Goal: Task Accomplishment & Management: Manage account settings

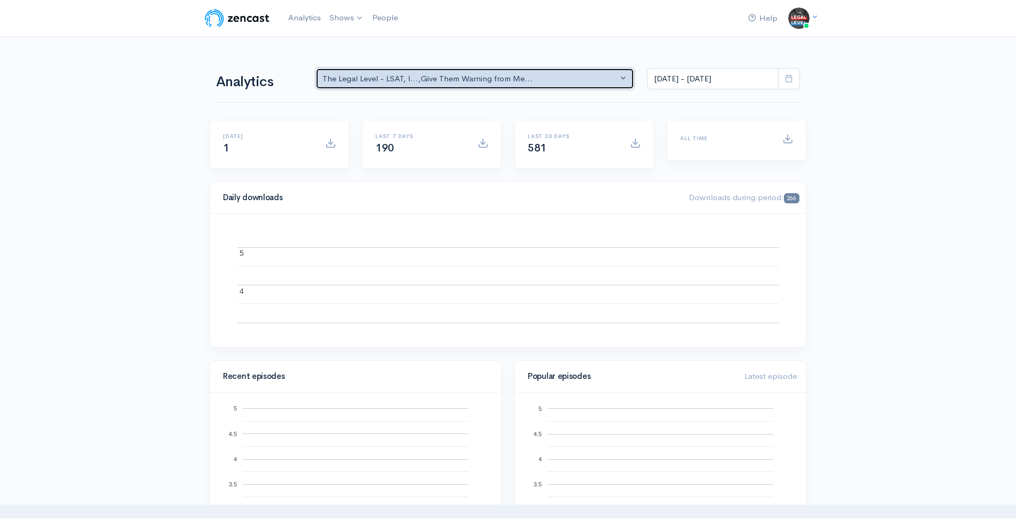
click at [395, 83] on div "The Legal Level - LSAT, l... , Give Them Warning from Me..." at bounding box center [470, 79] width 295 height 12
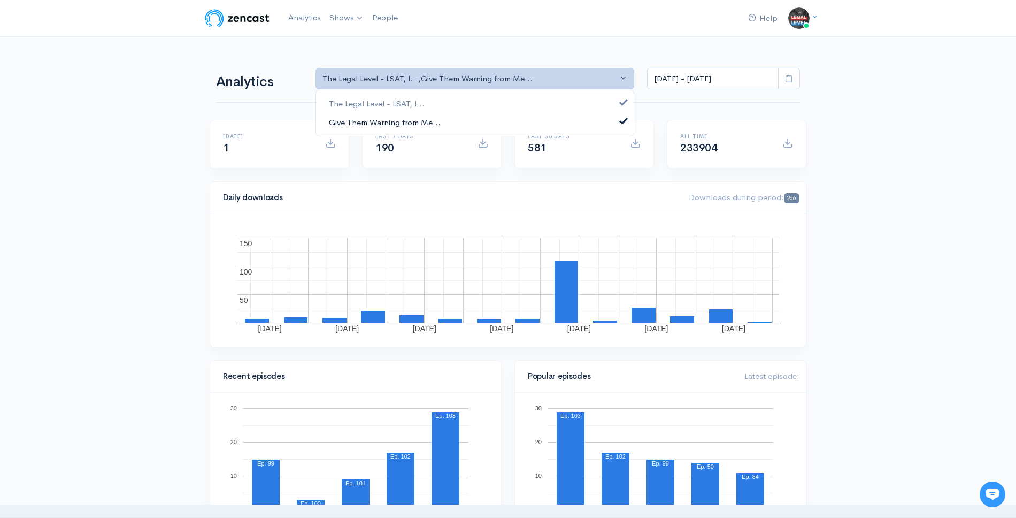
click at [386, 125] on span "Give Them Warning from Me..." at bounding box center [385, 122] width 112 height 12
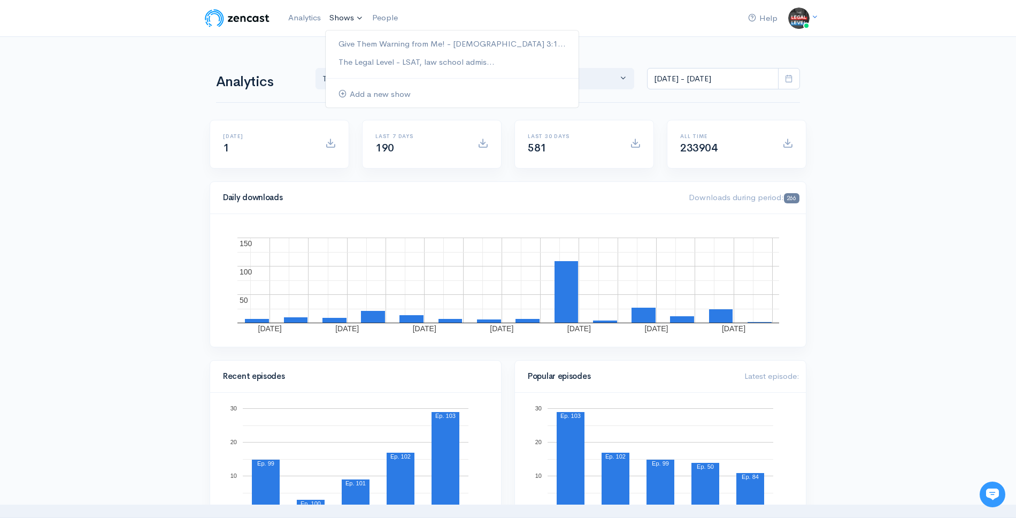
click at [326, 26] on link "Shows" at bounding box center [346, 18] width 43 height 24
click at [353, 51] on link "Give Them Warning from Me! - [DEMOGRAPHIC_DATA] 3:1..." at bounding box center [452, 44] width 253 height 19
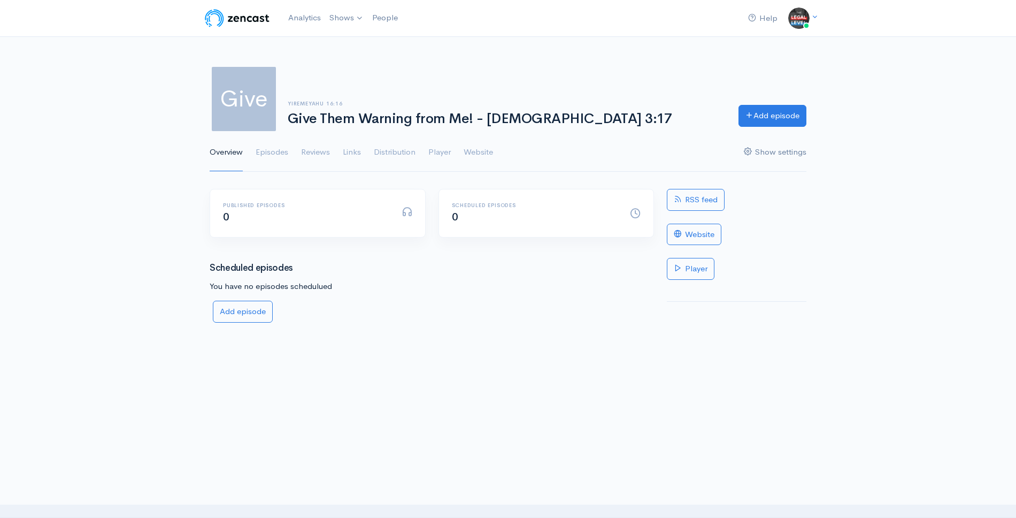
click at [756, 154] on link "Show settings" at bounding box center [775, 152] width 63 height 39
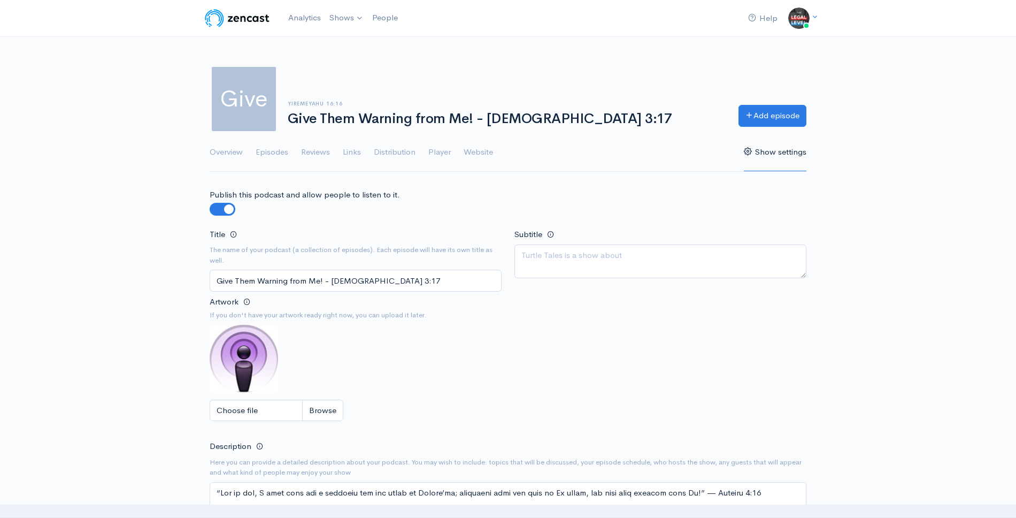
click at [307, 282] on input "Give Them Warning from Me! - [DEMOGRAPHIC_DATA] 3:17" at bounding box center [356, 281] width 292 height 22
type input "The Honor of the Kings"
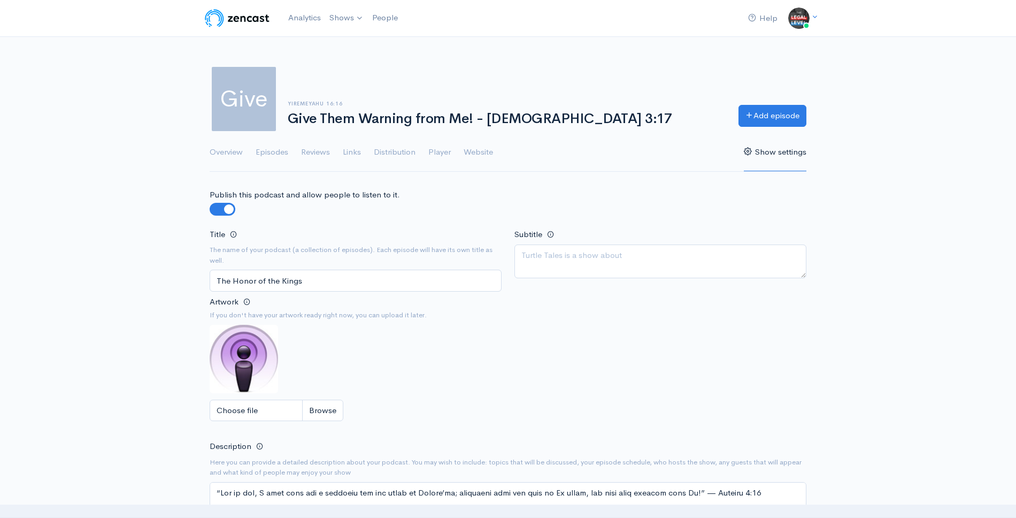
click at [614, 294] on div "Subtitle" at bounding box center [660, 260] width 305 height 67
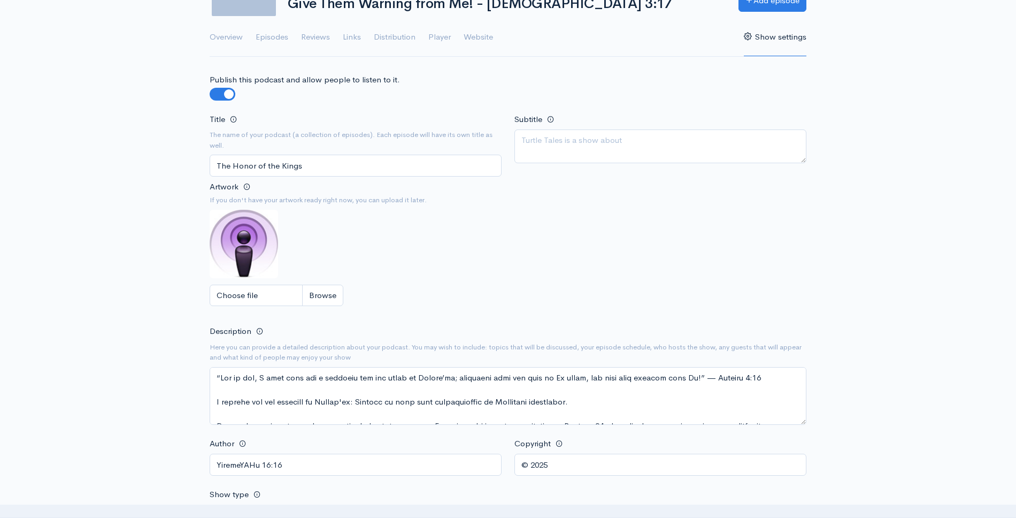
scroll to position [118, 0]
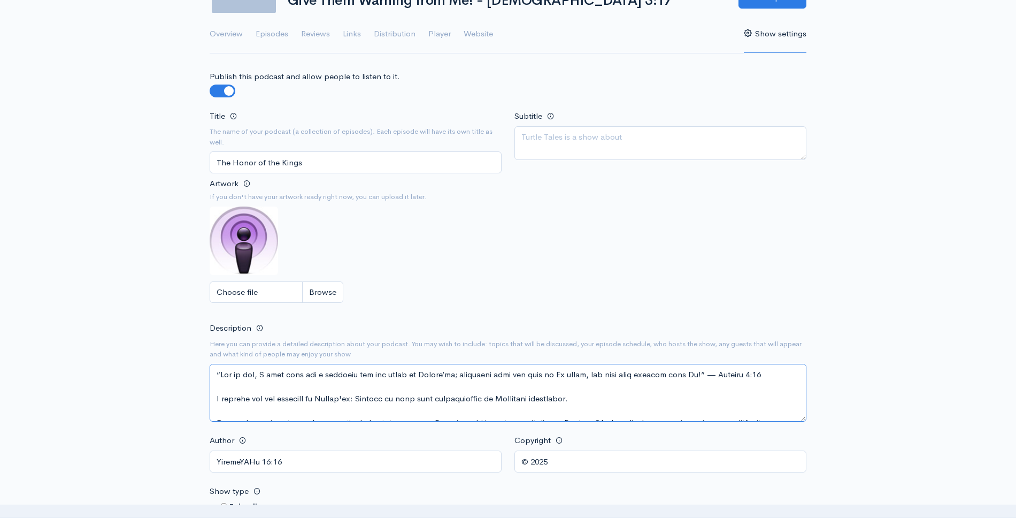
click at [550, 384] on textarea "Description" at bounding box center [508, 393] width 597 height 58
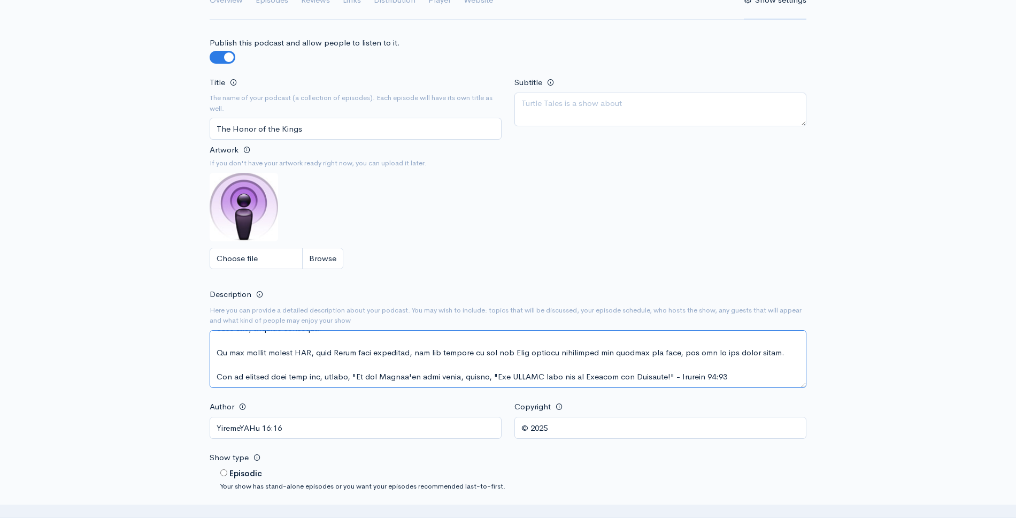
scroll to position [154, 0]
click at [757, 350] on textarea "Description" at bounding box center [508, 357] width 597 height 58
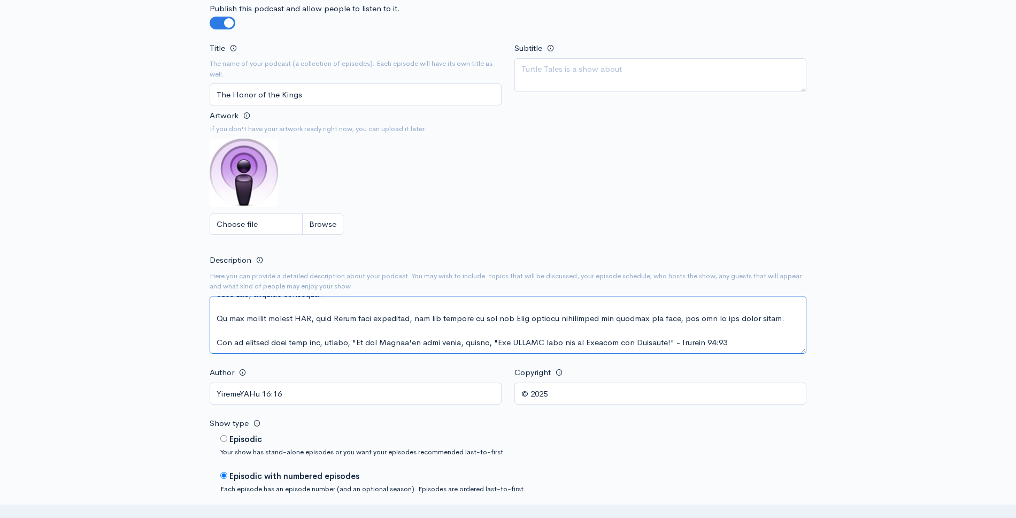
scroll to position [193, 0]
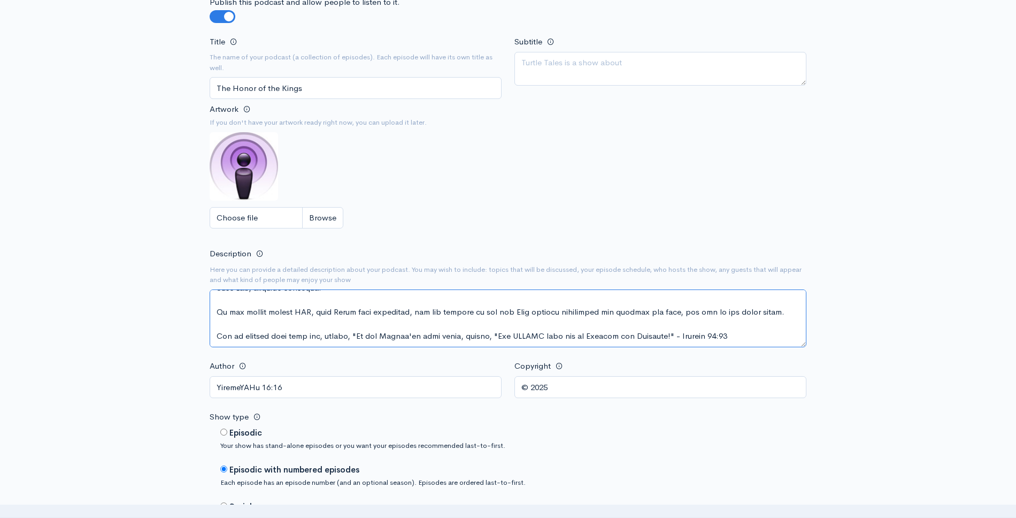
drag, startPoint x: 747, startPoint y: 330, endPoint x: 420, endPoint y: 316, distance: 327.1
click at [420, 316] on textarea "Description" at bounding box center [508, 318] width 597 height 58
click at [401, 338] on textarea "Description" at bounding box center [508, 318] width 597 height 58
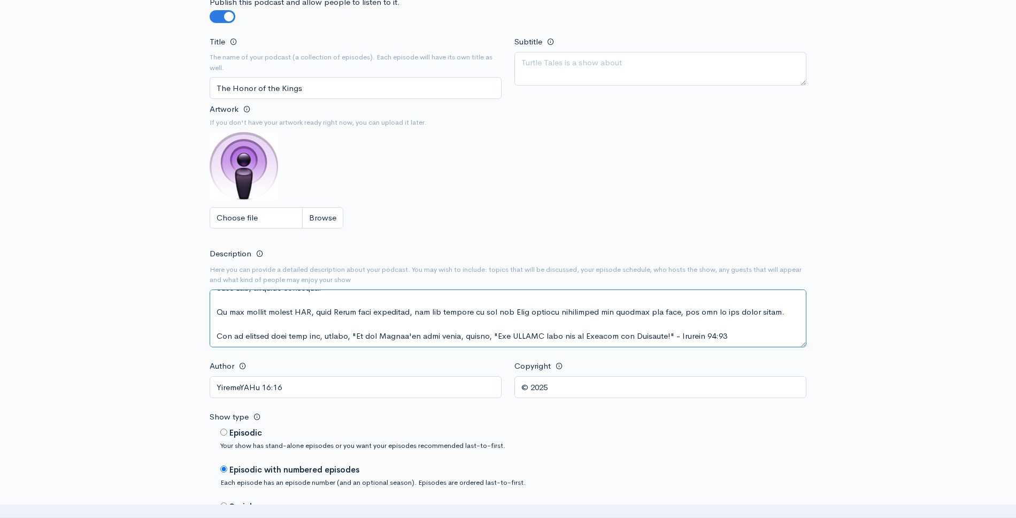
paste textarea ""It is the glory of God to conceal a matter, but the honor of kings is to searc…"
drag, startPoint x: 336, startPoint y: 335, endPoint x: 365, endPoint y: 333, distance: 29.5
click at [365, 333] on textarea "Description" at bounding box center [508, 318] width 597 height 58
click at [598, 335] on textarea "Description" at bounding box center [508, 318] width 597 height 58
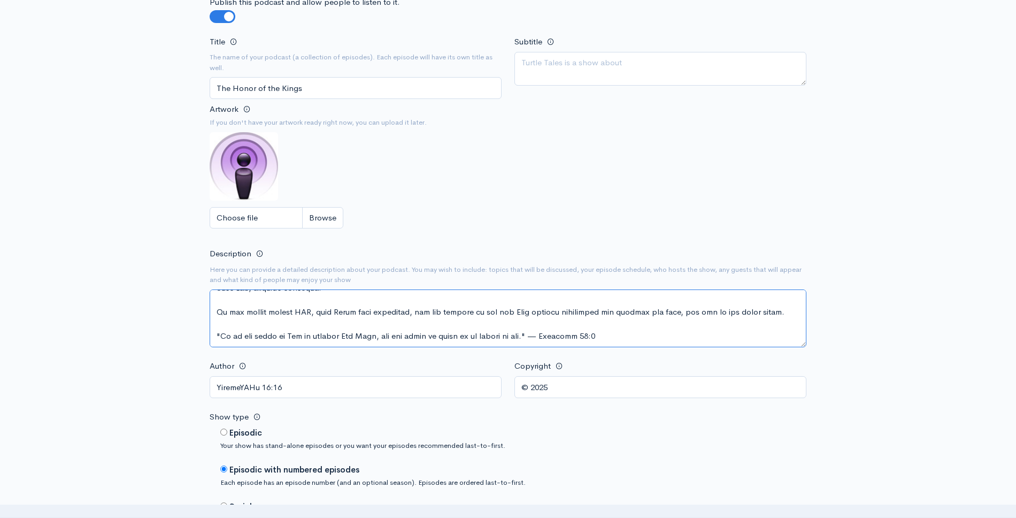
paste textarea "Is not this laid up in store with me, and sealed up among my treasures?"
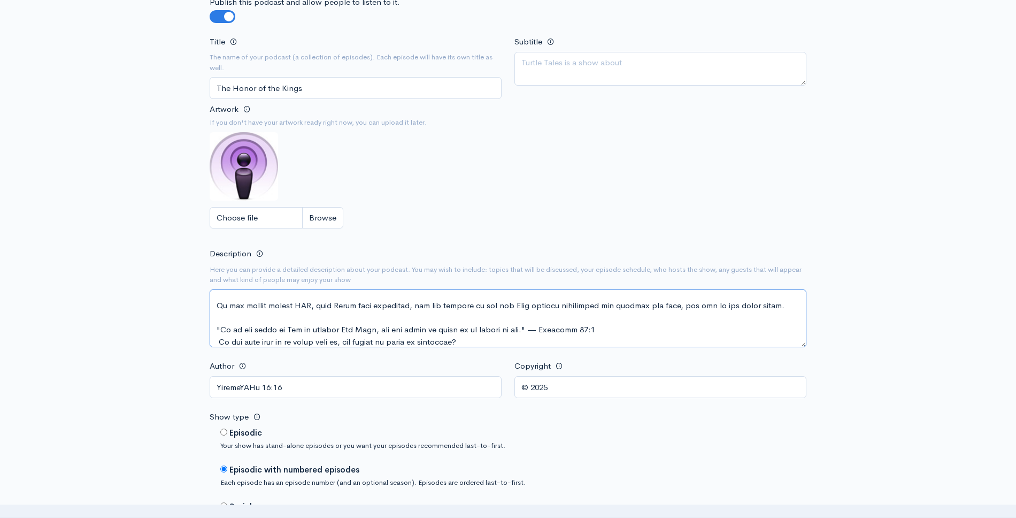
click at [219, 342] on textarea "Description" at bounding box center [508, 318] width 597 height 58
drag, startPoint x: 598, startPoint y: 329, endPoint x: 209, endPoint y: 325, distance: 389.5
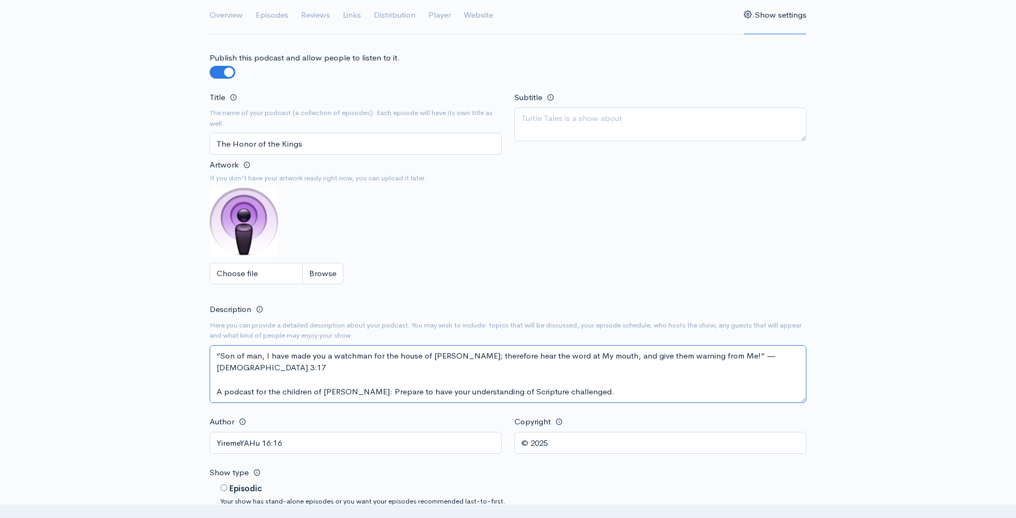
scroll to position [124, 0]
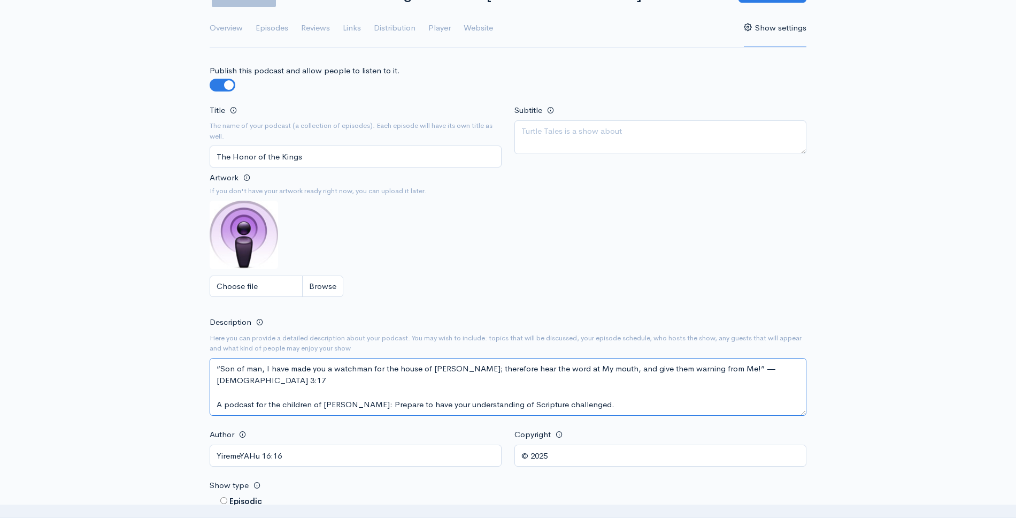
drag, startPoint x: 778, startPoint y: 366, endPoint x: 207, endPoint y: 371, distance: 571.3
paste textarea ""It is the glory of [DEMOGRAPHIC_DATA] to conceal His Word, but the honor of ki…"
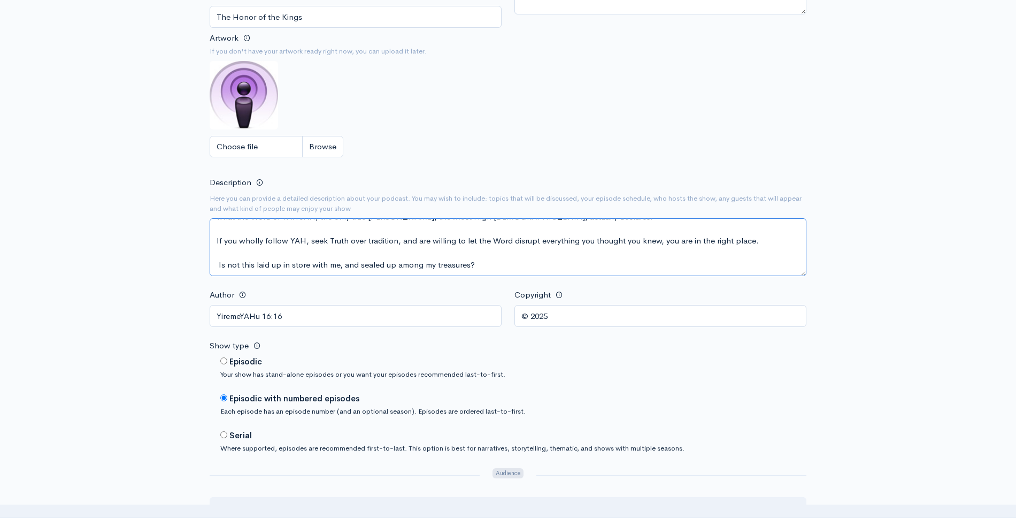
scroll to position [351, 0]
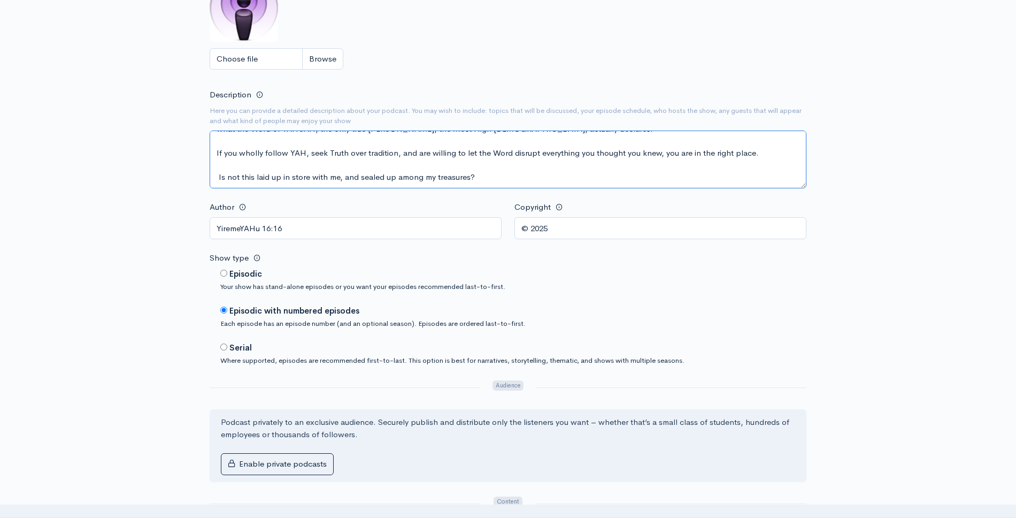
click at [481, 176] on textarea "Description" at bounding box center [508, 160] width 597 height 58
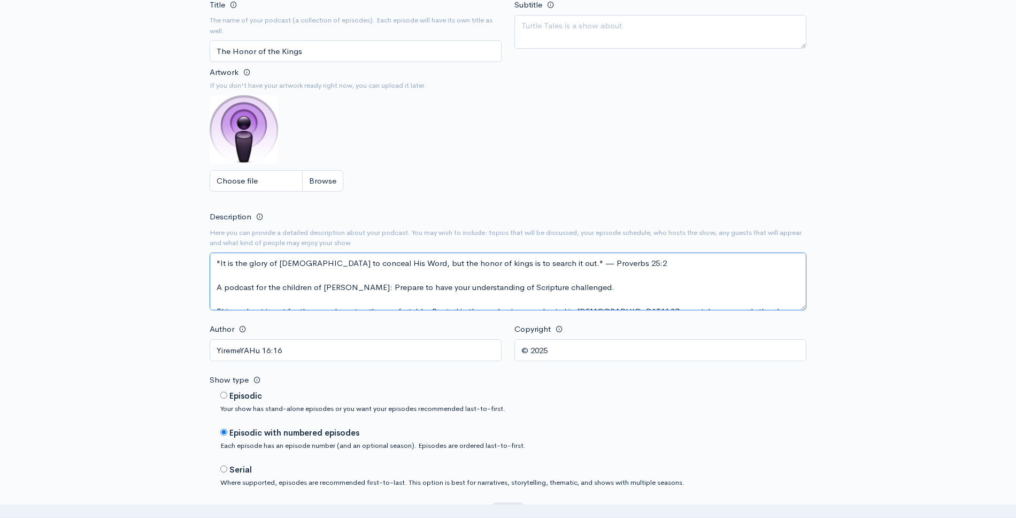
scroll to position [178, 0]
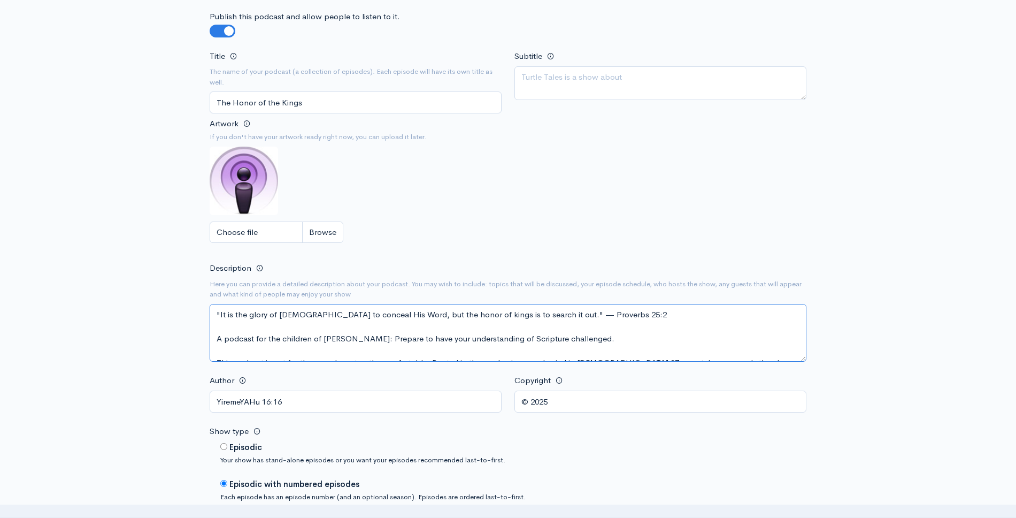
drag, startPoint x: 526, startPoint y: 315, endPoint x: 595, endPoint y: 319, distance: 68.6
click at [595, 319] on textarea "Description" at bounding box center [508, 333] width 597 height 58
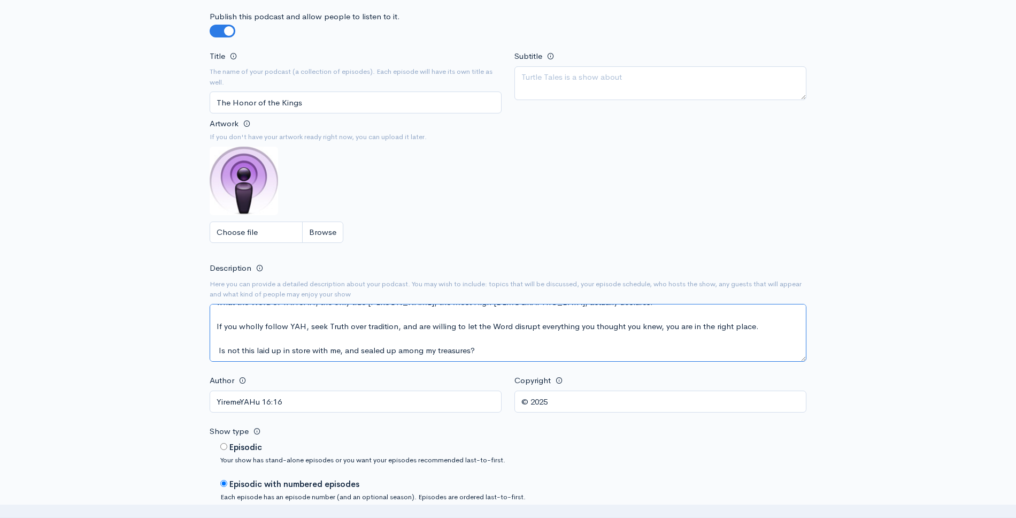
click at [661, 356] on textarea "Description" at bounding box center [508, 333] width 597 height 58
paste textarea "— Proverbs 25:2"
click at [484, 350] on textarea "Description" at bounding box center [508, 333] width 597 height 58
drag, startPoint x: 489, startPoint y: 349, endPoint x: 537, endPoint y: 353, distance: 48.3
click at [537, 353] on textarea "Description" at bounding box center [508, 333] width 597 height 58
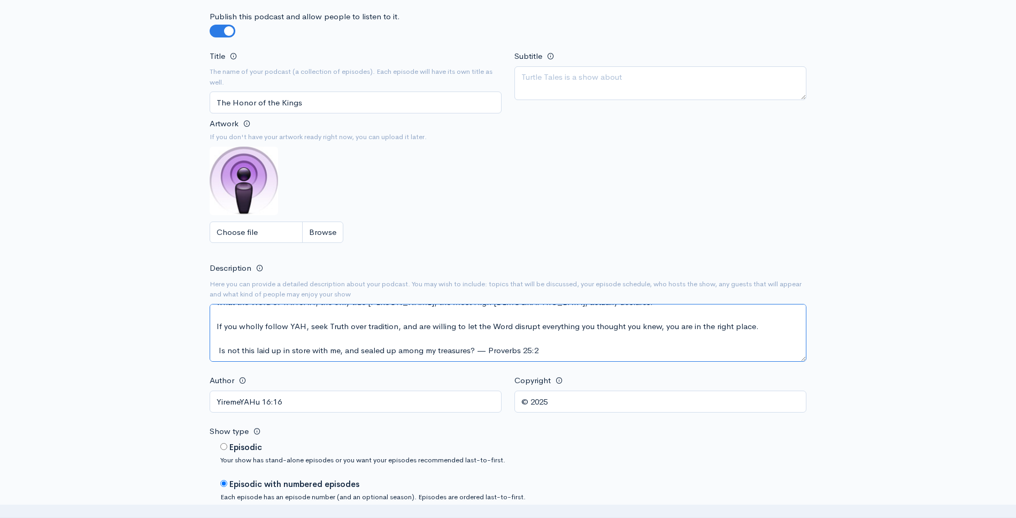
drag, startPoint x: 537, startPoint y: 353, endPoint x: 487, endPoint y: 350, distance: 49.8
click at [487, 350] on textarea "Description" at bounding box center [508, 333] width 597 height 58
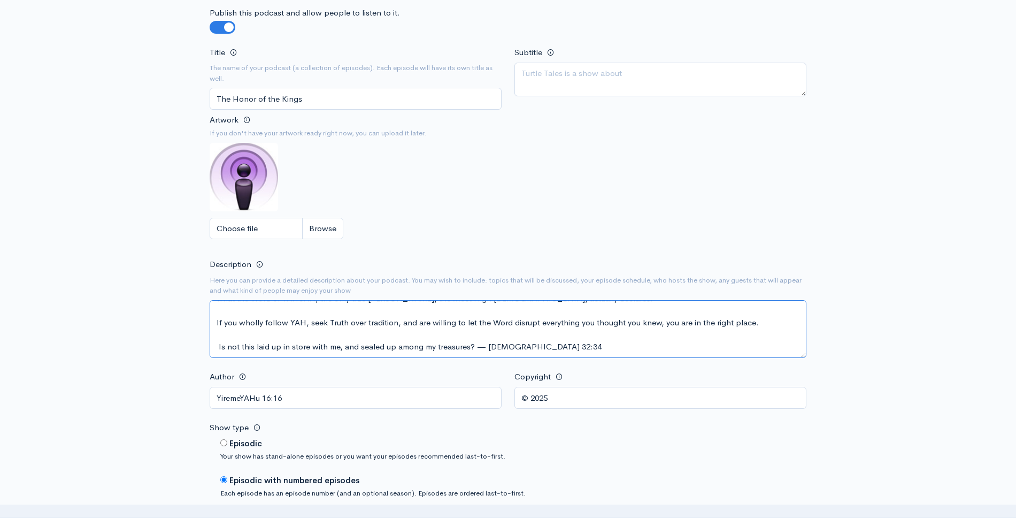
click at [472, 343] on textarea "Description" at bounding box center [508, 329] width 597 height 58
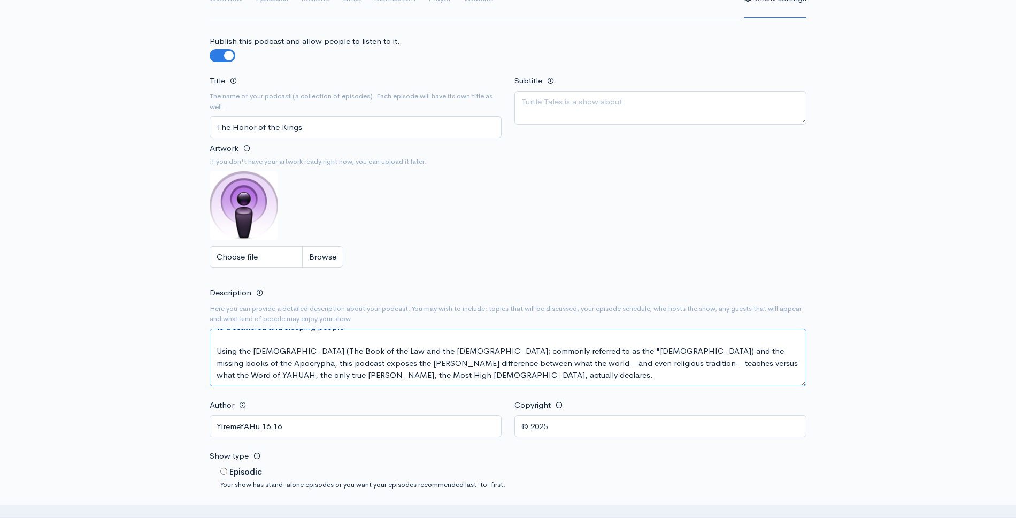
scroll to position [76, 0]
click at [785, 348] on textarea "Description" at bounding box center [508, 357] width 597 height 58
paste textarea "is dedicated to uncovering what YAHUAH has concealed within His Word. We go bey…"
drag, startPoint x: 266, startPoint y: 359, endPoint x: 216, endPoint y: 359, distance: 50.3
click at [216, 359] on textarea "Description" at bounding box center [508, 357] width 597 height 58
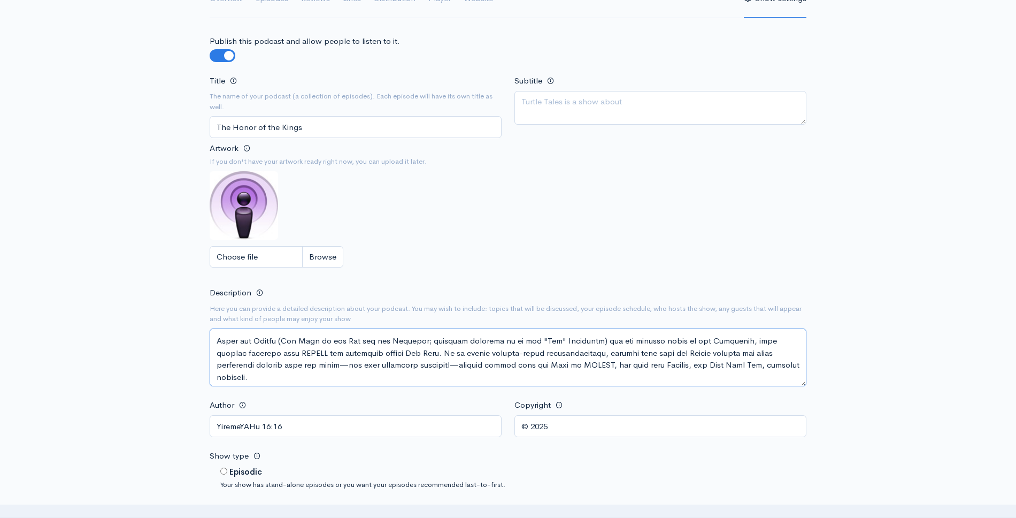
scroll to position [83, 0]
click at [424, 354] on textarea "Description" at bounding box center [508, 357] width 597 height 58
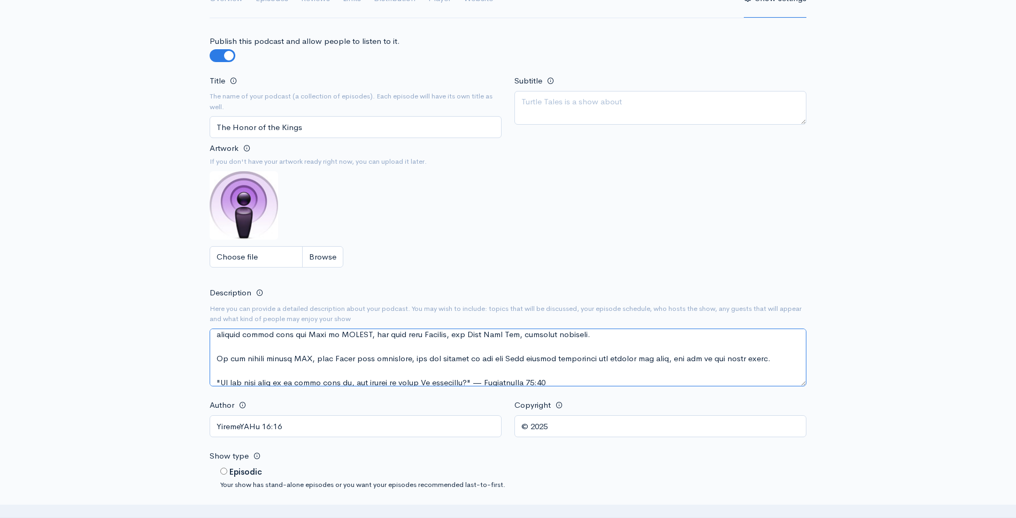
scroll to position [131, 0]
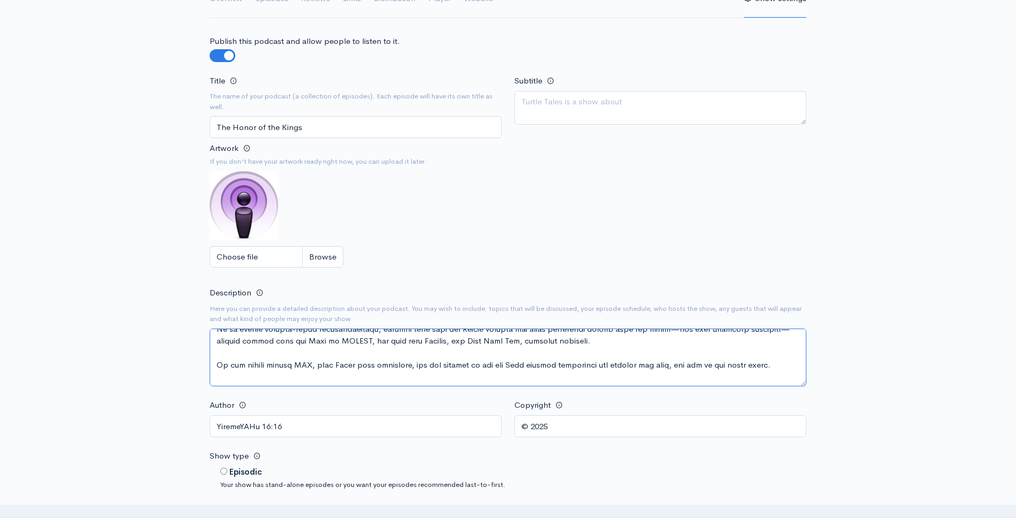
click at [590, 342] on textarea "Description" at bounding box center [508, 357] width 597 height 58
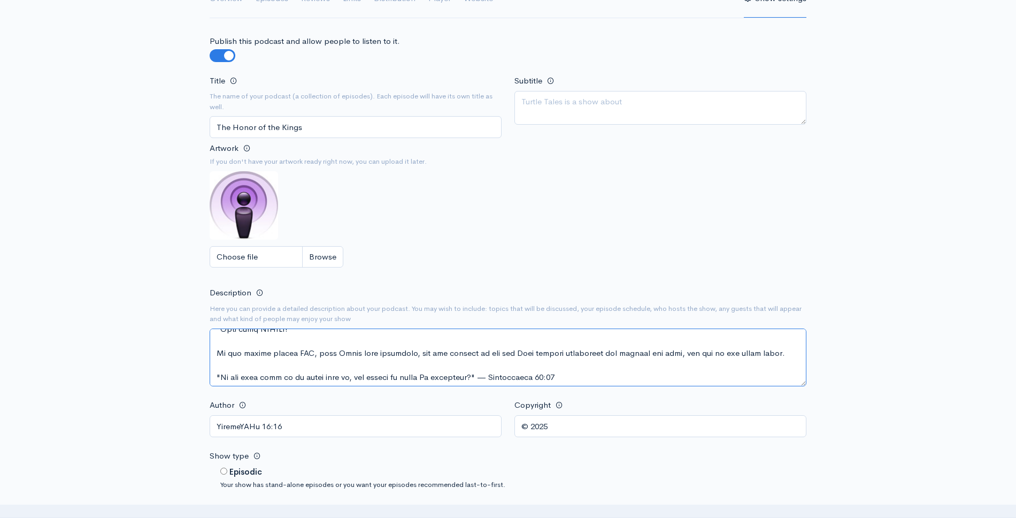
scroll to position [169, 0]
click at [484, 352] on textarea "Description" at bounding box center [508, 357] width 597 height 58
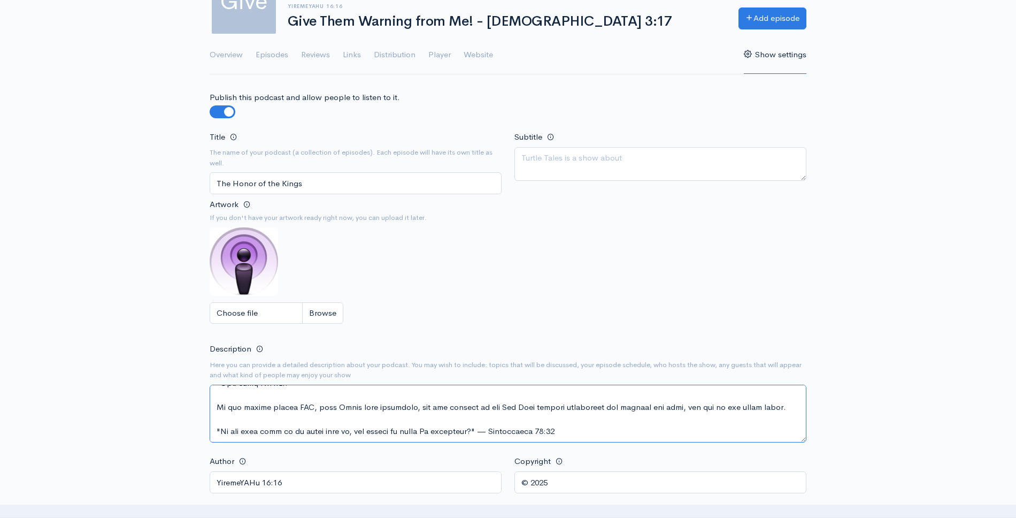
scroll to position [96, 0]
type textarea ""It is the glory of God to conceal His Word, but the honor of kings is to searc…"
click at [318, 316] on input "Choose file" at bounding box center [277, 314] width 134 height 22
type input "C:\fakepath\ChatGPT Image Sep 25, 2025, 09_00_17 AM.png"
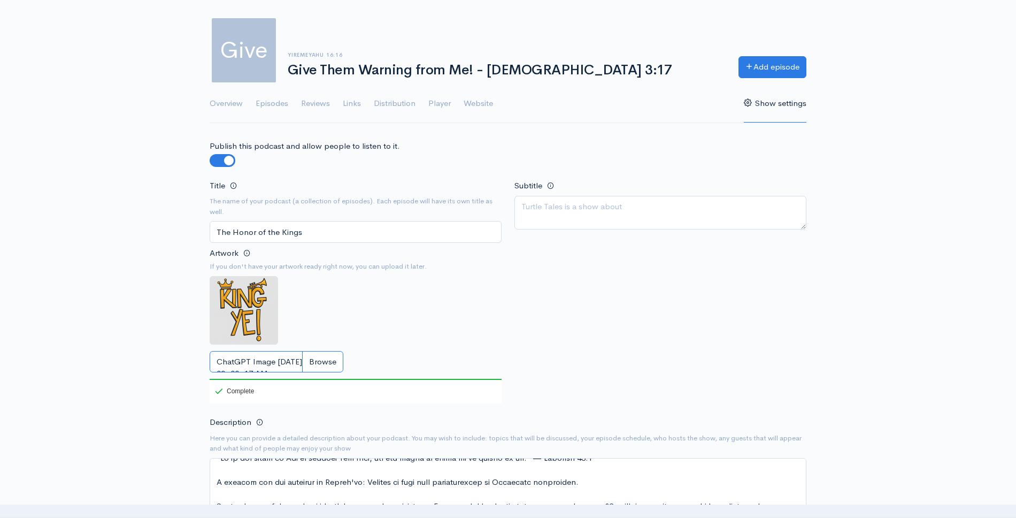
scroll to position [0, 0]
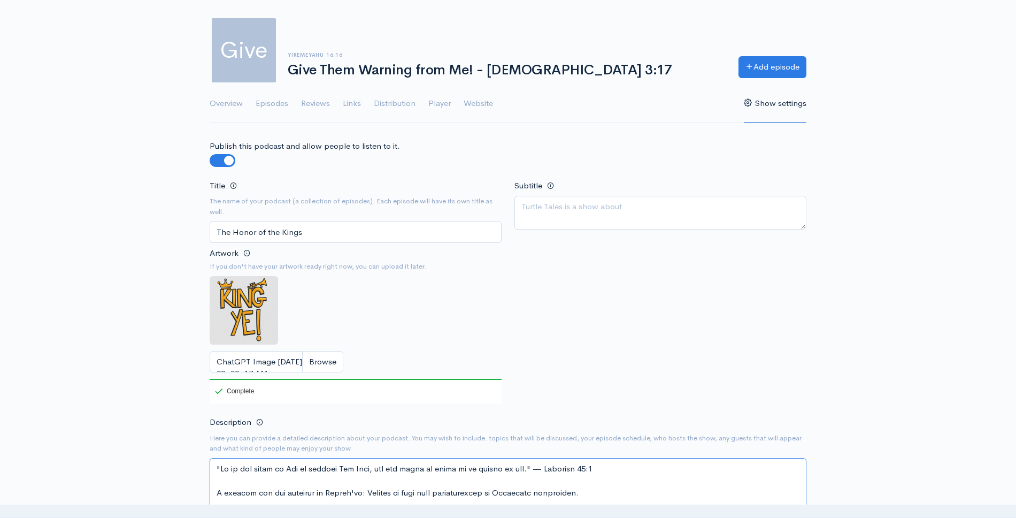
drag, startPoint x: 591, startPoint y: 469, endPoint x: 191, endPoint y: 469, distance: 400.1
click at [580, 208] on textarea "Subtitle" at bounding box center [661, 213] width 292 height 34
paste textarea ""It is the glory of [DEMOGRAPHIC_DATA] to conceal His Word, but the honor of ki…"
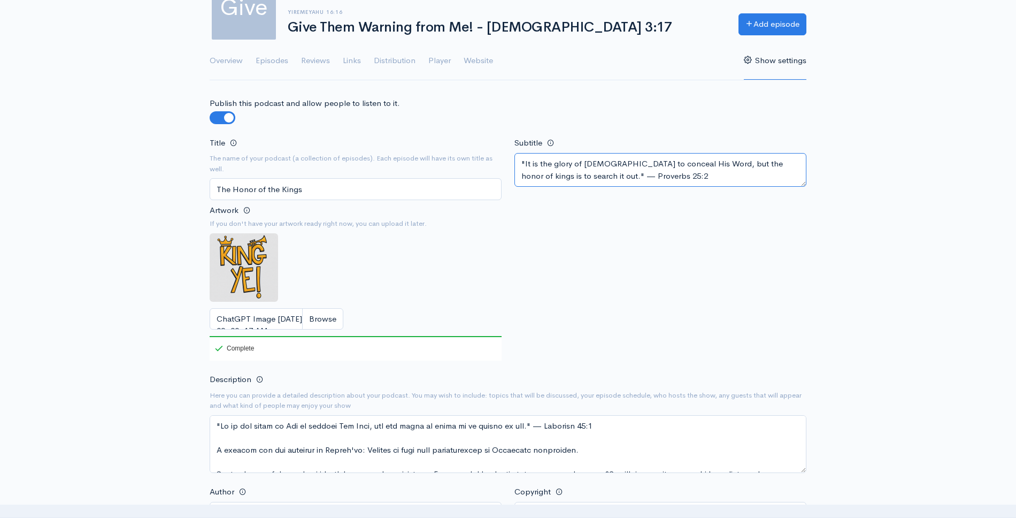
scroll to position [95, 0]
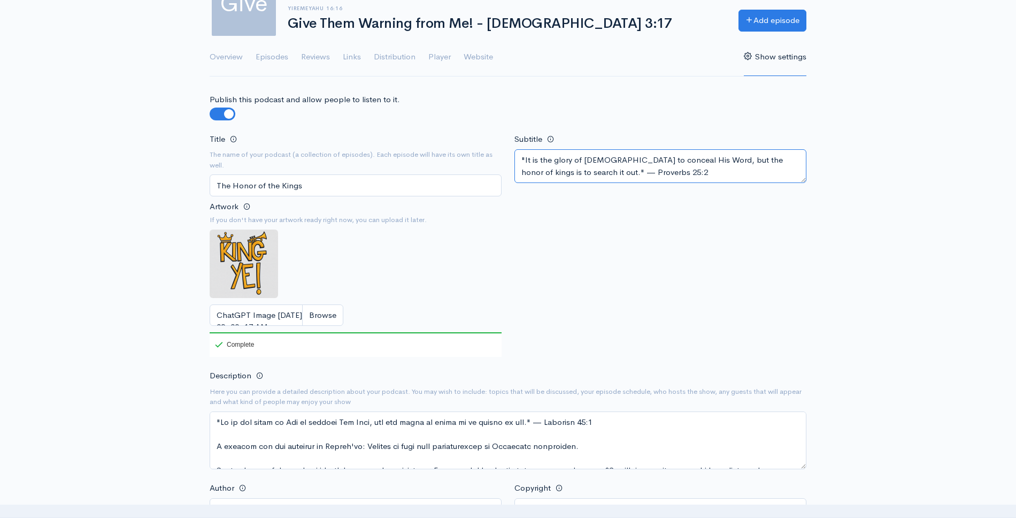
type textarea ""It is the glory of [DEMOGRAPHIC_DATA] to conceal His Word, but the honor of ki…"
drag, startPoint x: 220, startPoint y: 445, endPoint x: 203, endPoint y: 421, distance: 29.5
click at [243, 437] on textarea "Description" at bounding box center [508, 440] width 597 height 58
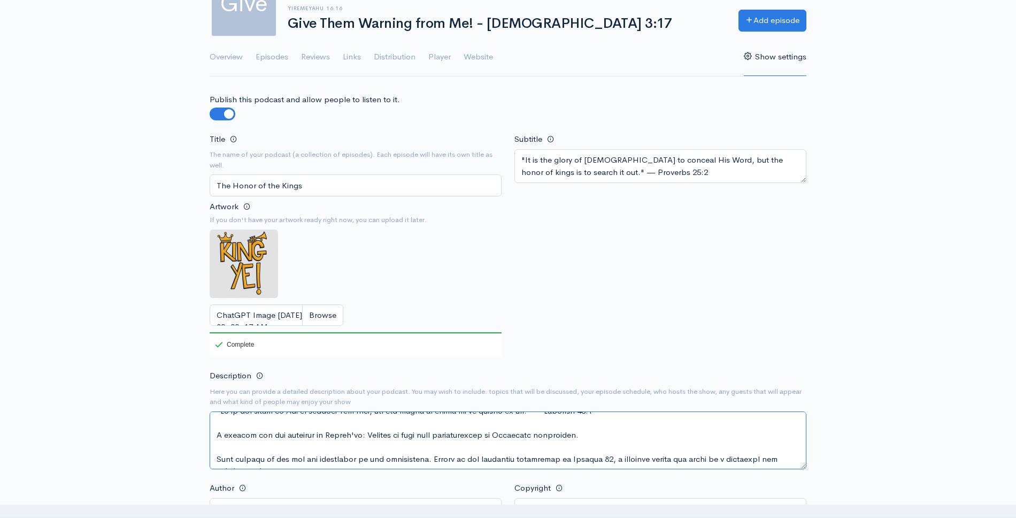
scroll to position [9, 0]
drag, startPoint x: 252, startPoint y: 438, endPoint x: 203, endPoint y: 440, distance: 49.8
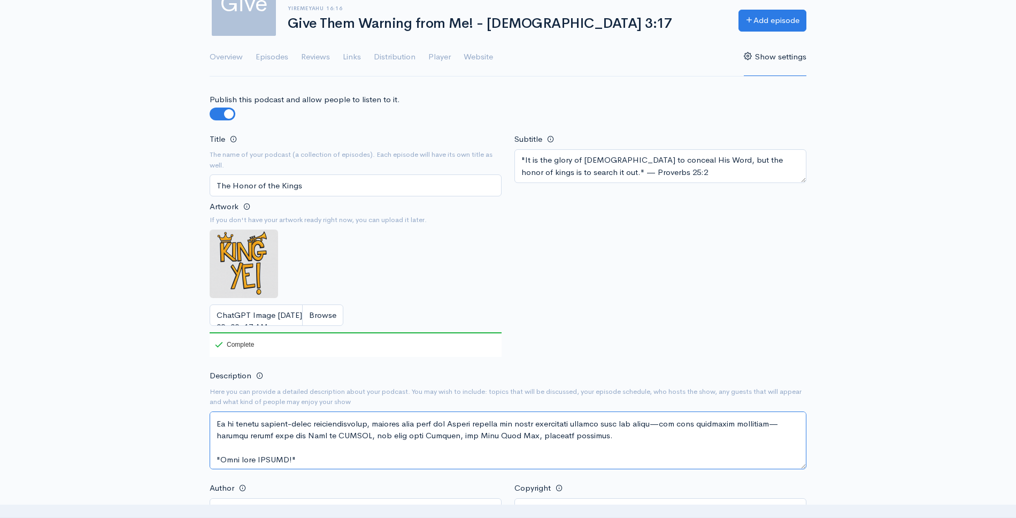
scroll to position [114, 0]
click at [514, 430] on textarea "Description" at bounding box center [508, 440] width 597 height 58
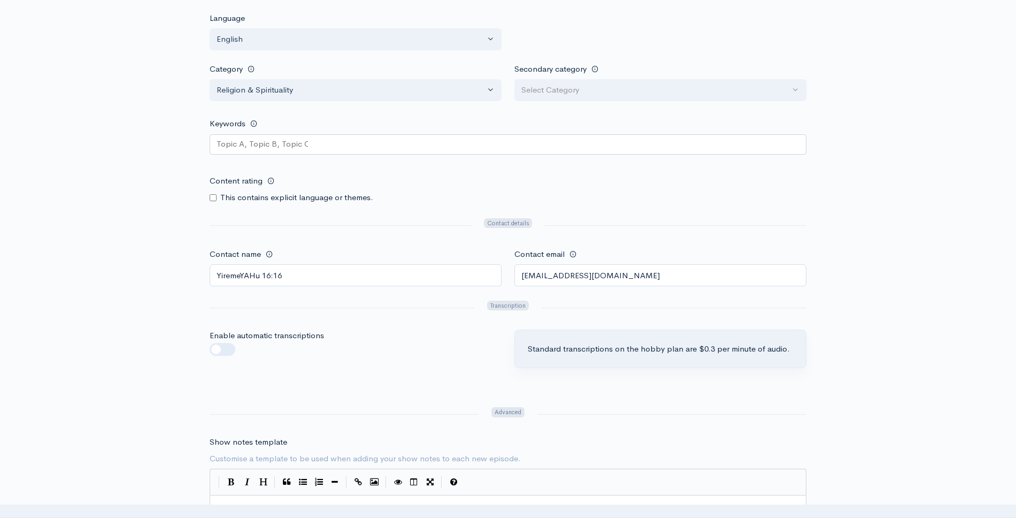
scroll to position [899, 0]
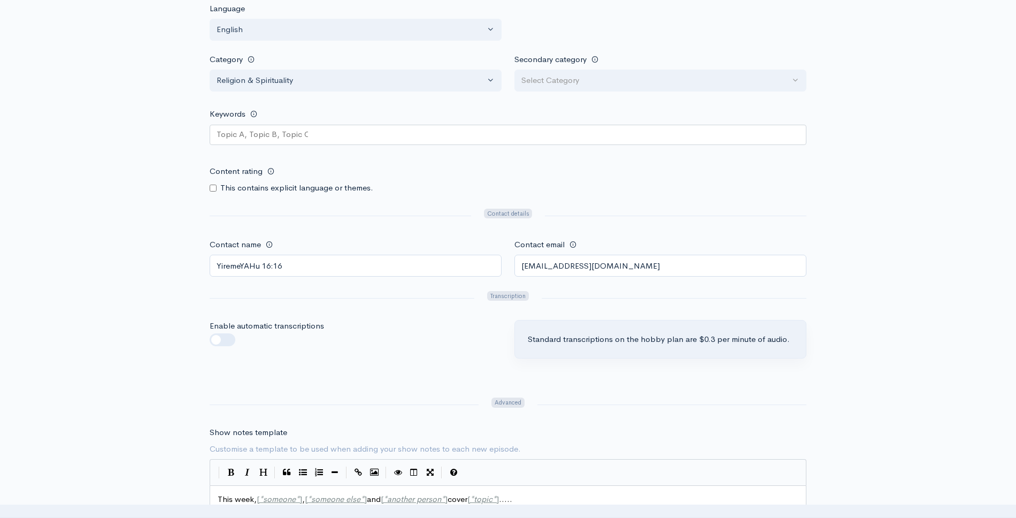
type textarea ""It is the glory of God to conceal His Word, but the honor of kings is to searc…"
click at [610, 266] on input "mehran@testmaxprep.com" at bounding box center [661, 266] width 292 height 22
type input "[EMAIL_ADDRESS][DOMAIN_NAME]"
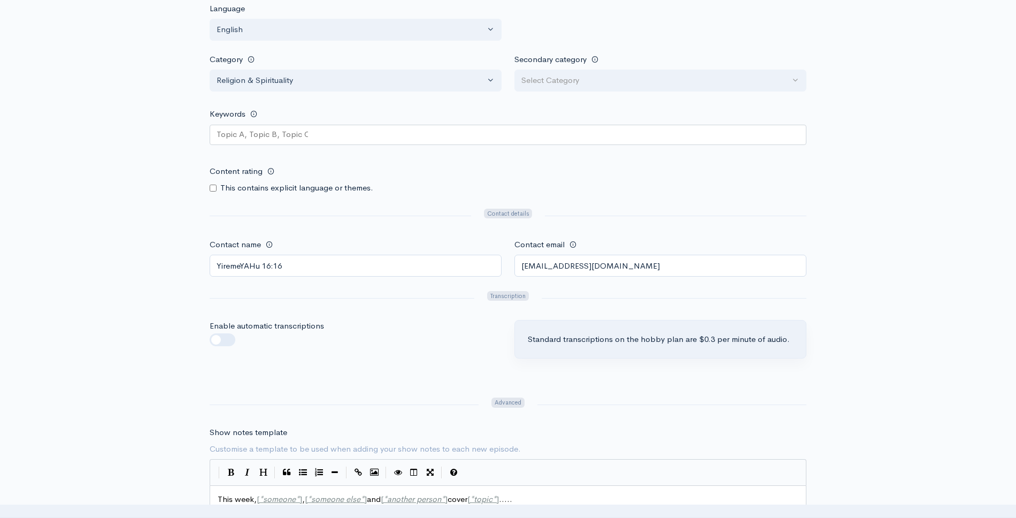
click at [436, 345] on div at bounding box center [355, 339] width 305 height 13
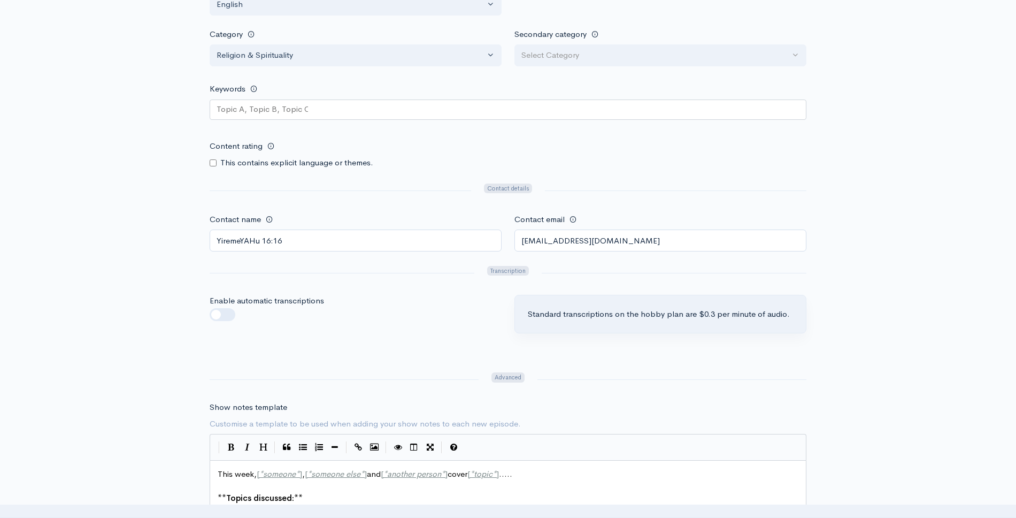
scroll to position [925, 0]
click at [228, 161] on label "This contains explicit language or themes." at bounding box center [296, 162] width 153 height 12
click at [208, 162] on div "Publish this podcast and allow people to listen to it. Title The name of your p…" at bounding box center [508, 36] width 610 height 1545
click at [214, 164] on input "Content rating" at bounding box center [213, 161] width 7 height 7
checkbox input "true"
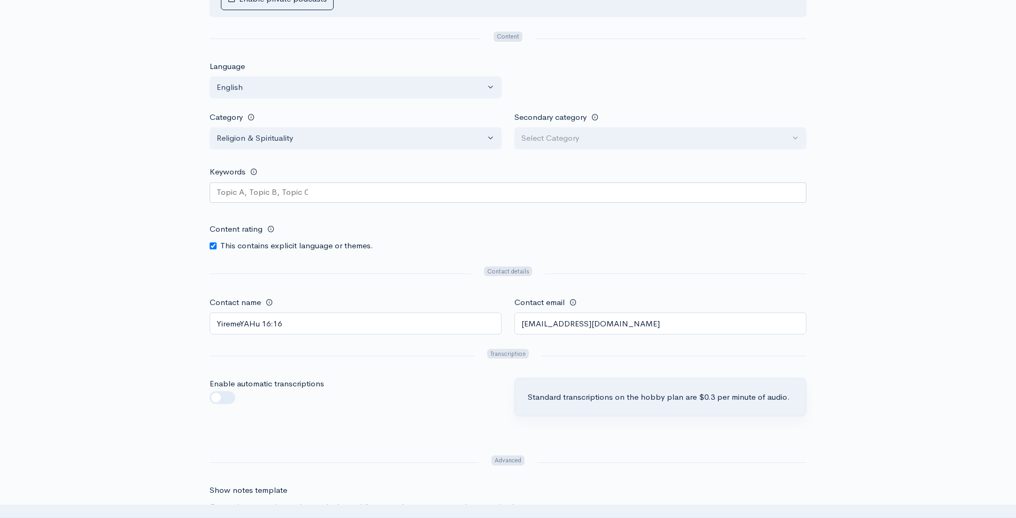
scroll to position [831, 0]
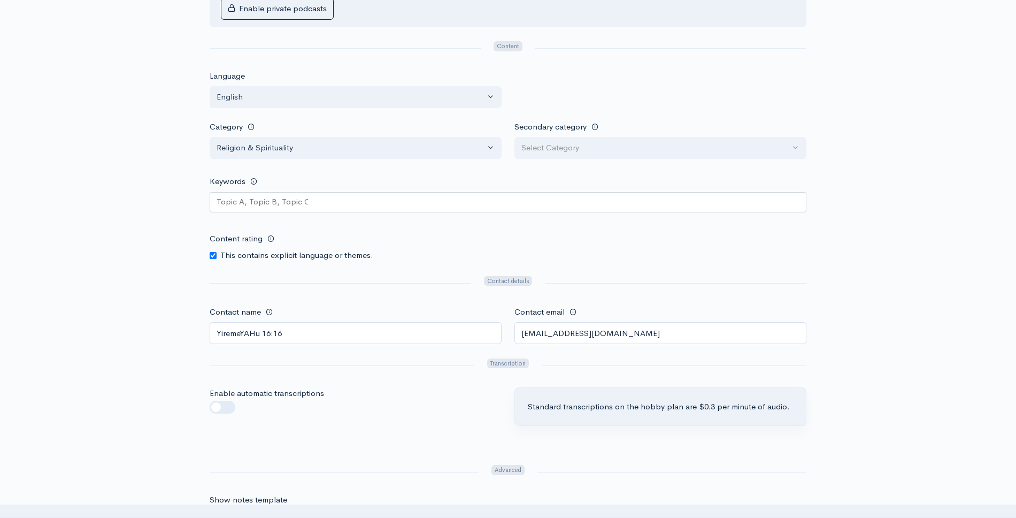
click at [250, 198] on keywords-picker-selectized "text" at bounding box center [262, 202] width 91 height 12
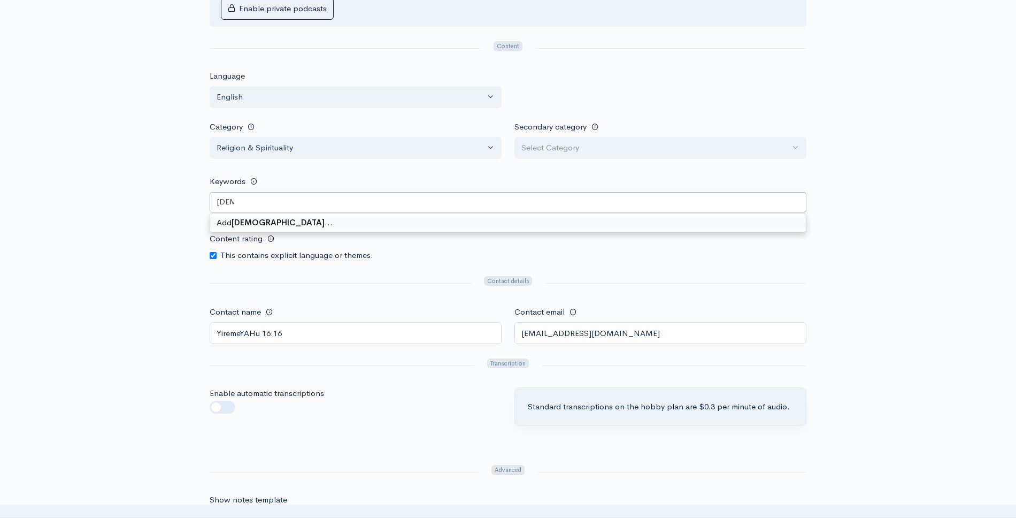
type keywords-picker-selectized "[DEMOGRAPHIC_DATA]"
type keywords-picker-selectized "The [DEMOGRAPHIC_DATA]"
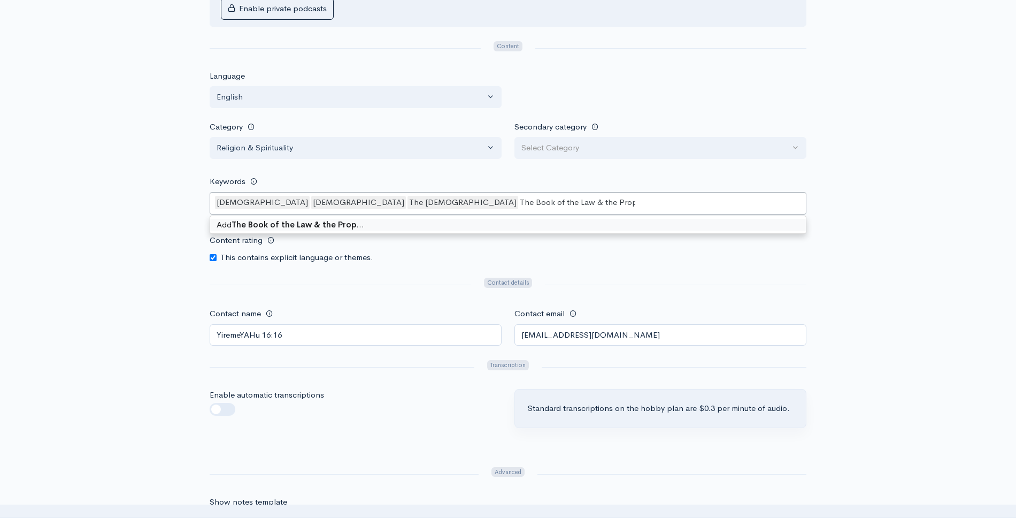
drag, startPoint x: 323, startPoint y: 201, endPoint x: 442, endPoint y: 209, distance: 119.0
click at [442, 209] on div "Torah Tanakh The Prophets The Book of the Law & the Prop" at bounding box center [508, 203] width 597 height 22
type keywords-picker-selectized "T"
type keywords-picker-selectized "[DEMOGRAPHIC_DATA]"
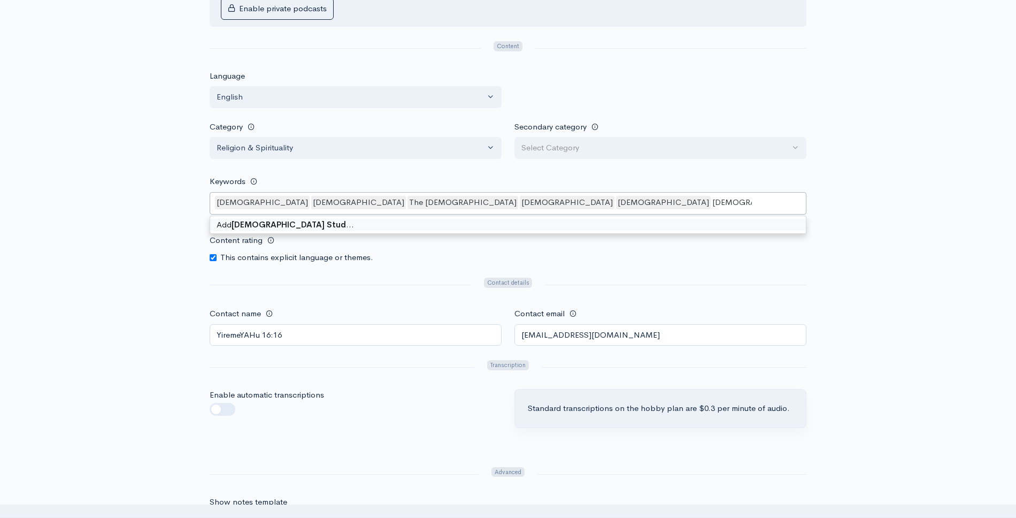
type keywords-picker-selectized "[DEMOGRAPHIC_DATA] Study"
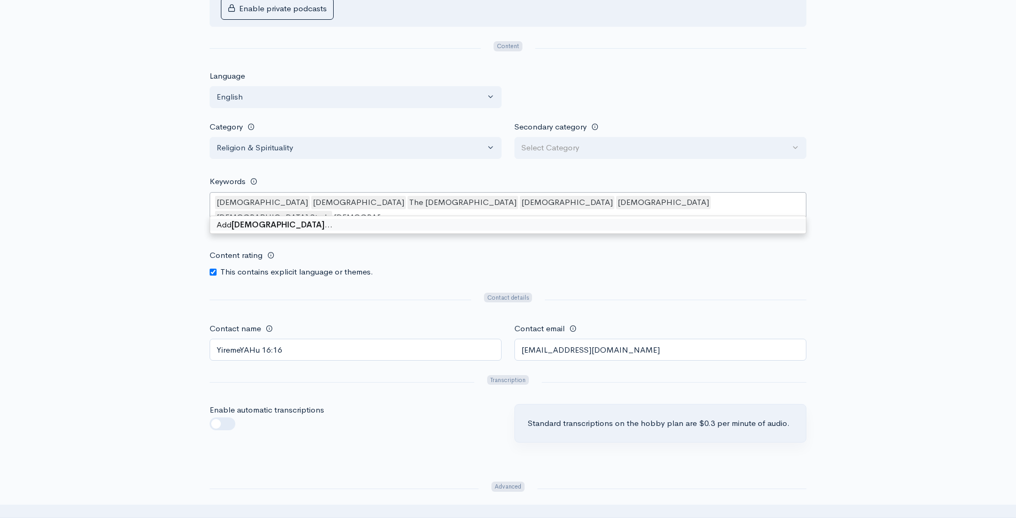
type keywords-picker-selectized "[DEMOGRAPHIC_DATA]"
type keywords-picker-selectized "[PERSON_NAME]"
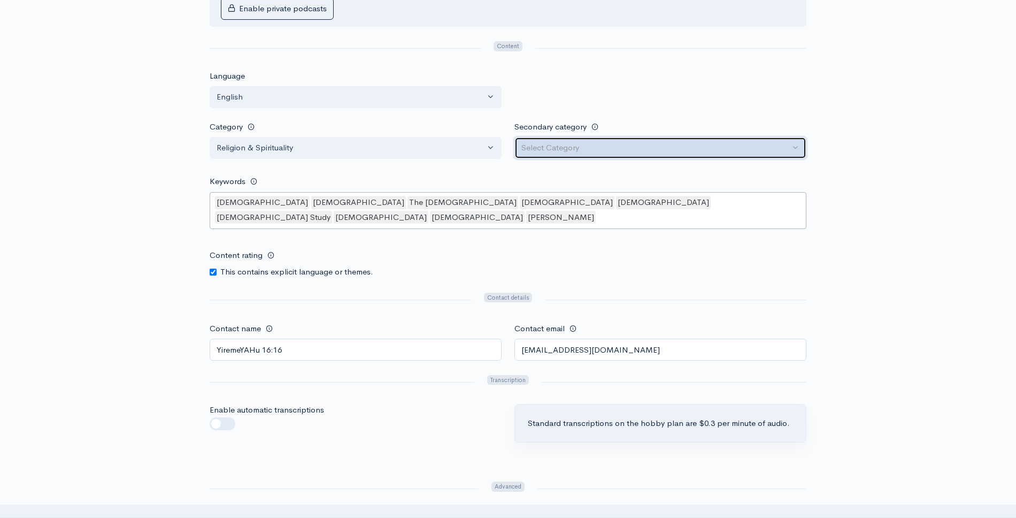
click at [547, 156] on button "Select Category" at bounding box center [661, 148] width 292 height 22
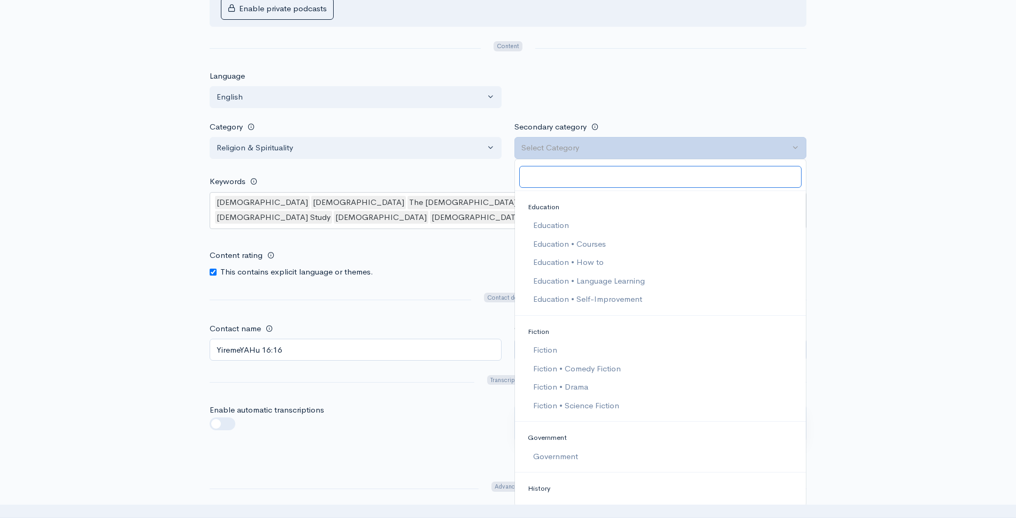
scroll to position [463, 0]
click at [584, 224] on link "Education" at bounding box center [660, 225] width 291 height 19
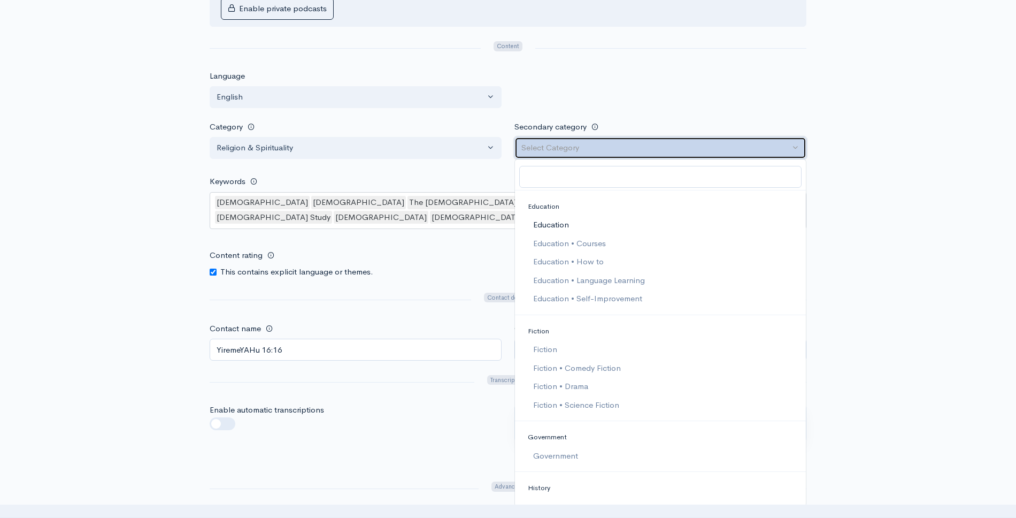
select select "Education"
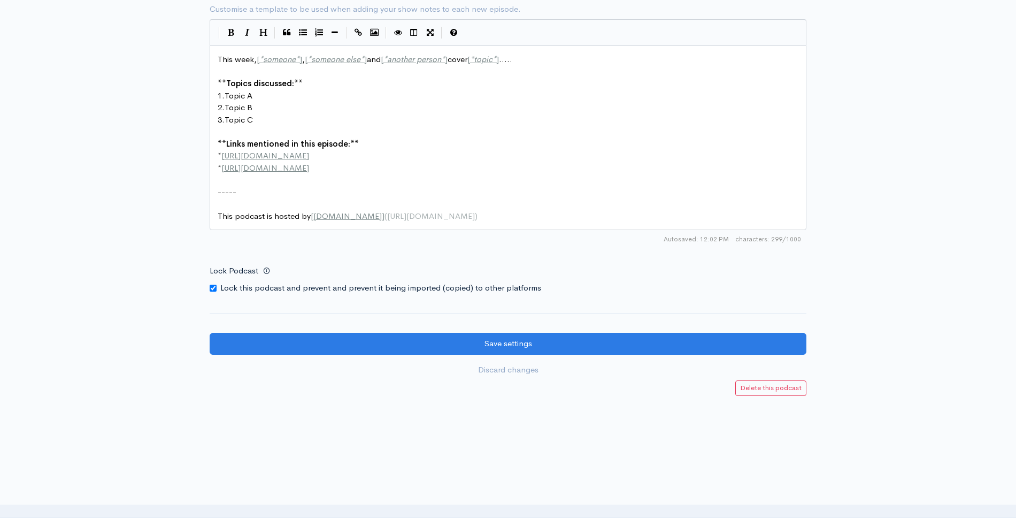
scroll to position [1357, 0]
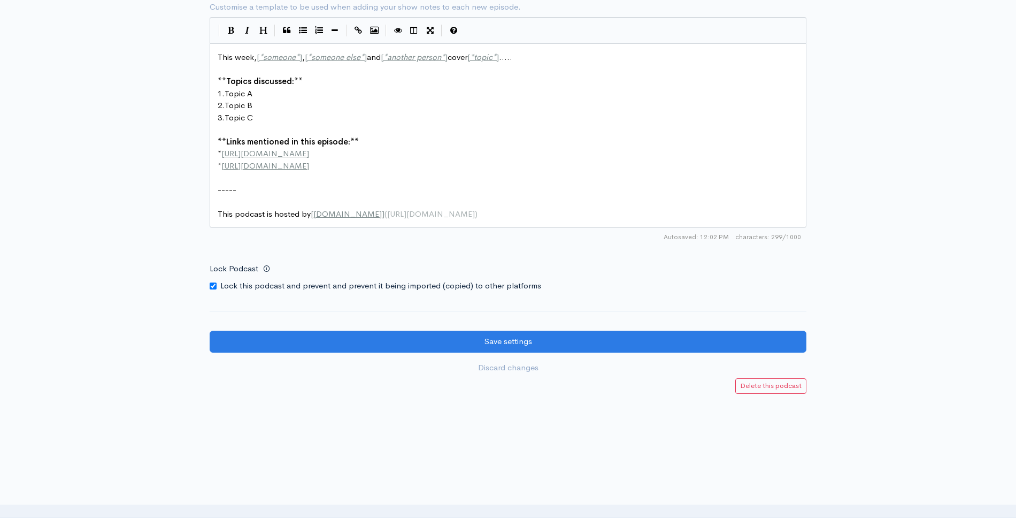
click at [212, 282] on input "Lock Podcast" at bounding box center [213, 285] width 7 height 7
checkbox input "false"
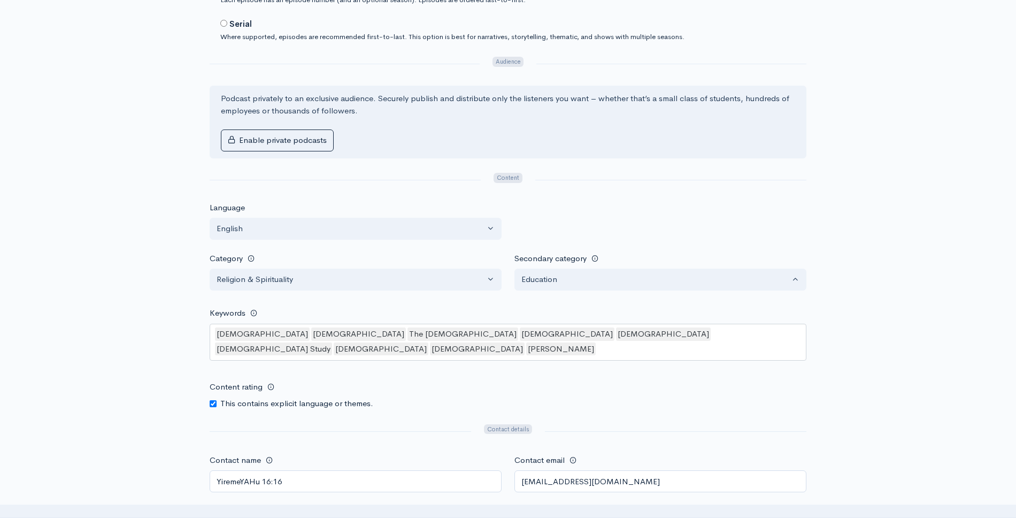
scroll to position [699, 0]
click at [618, 328] on div "Torah Tanakh The Prophets Christianity Islam Bible Study Mormonism New Testamen…" at bounding box center [508, 342] width 597 height 37
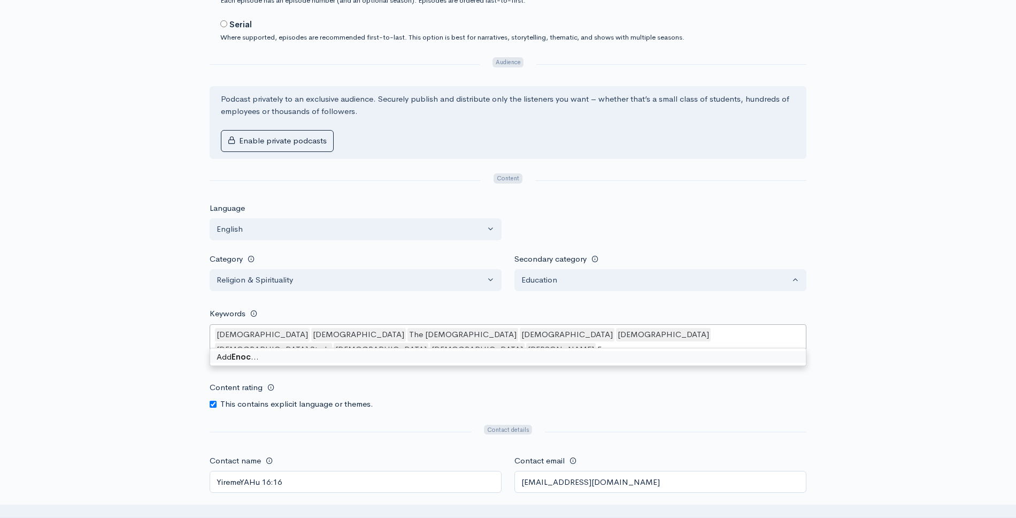
type keywords-picker-selectized "Enoch"
type keywords-picker-selectized "Occult"
type keywords-picker-selectized "New Age"
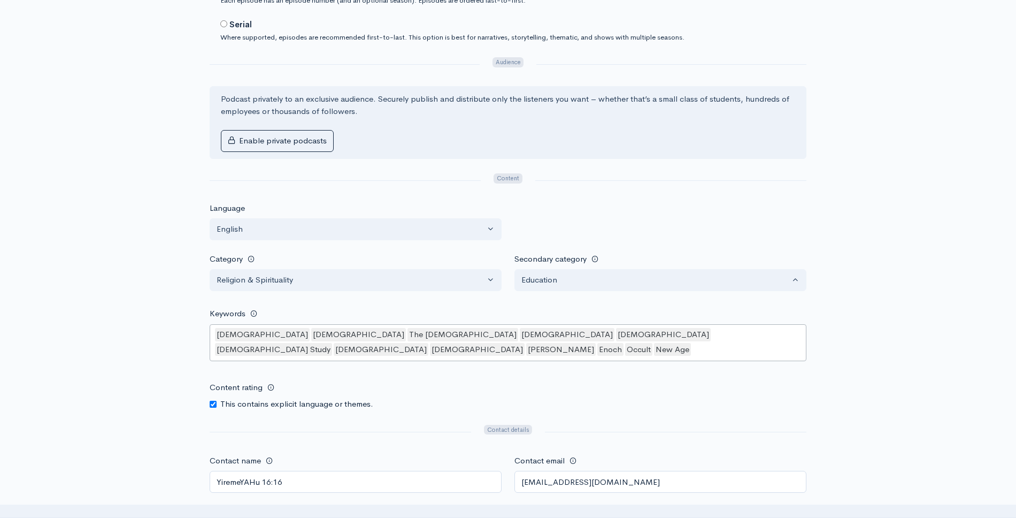
paste keywords-picker-selectized "apocrypha"
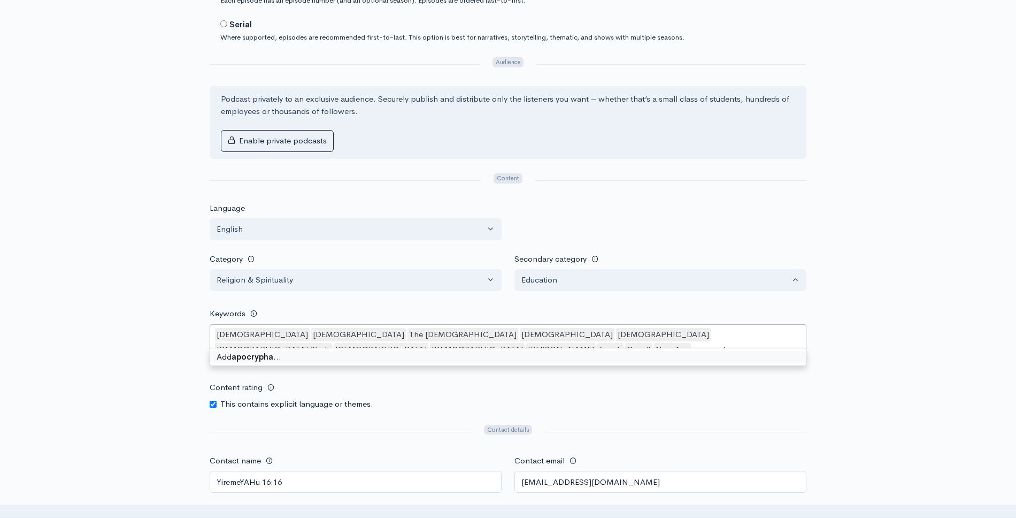
click at [693, 343] on keywords-picker-selectized "apocrypha" at bounding box center [713, 349] width 41 height 12
type keywords-picker-selectized "Apocrypha"
type keywords-picker-selectized "[DEMOGRAPHIC_DATA]"
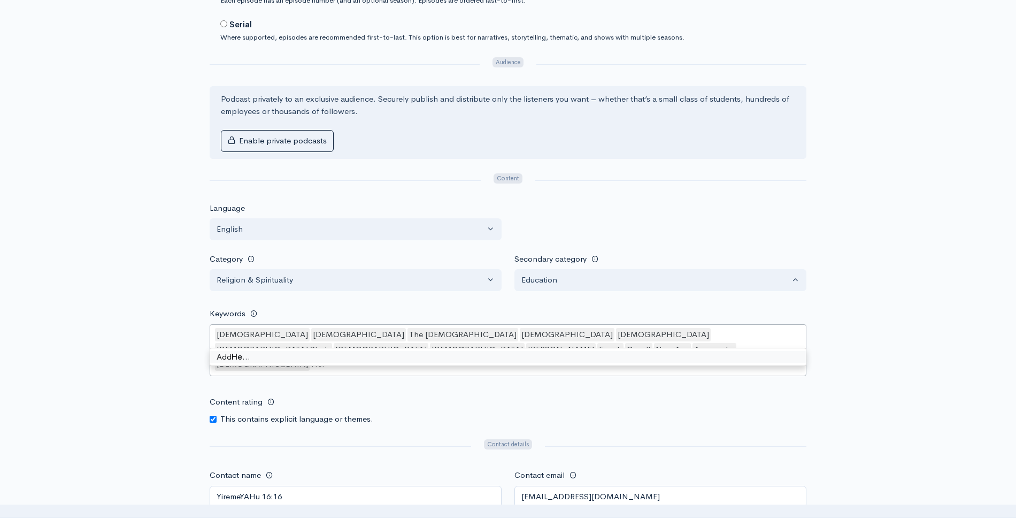
type keywords-picker-selectized "Hebrew"
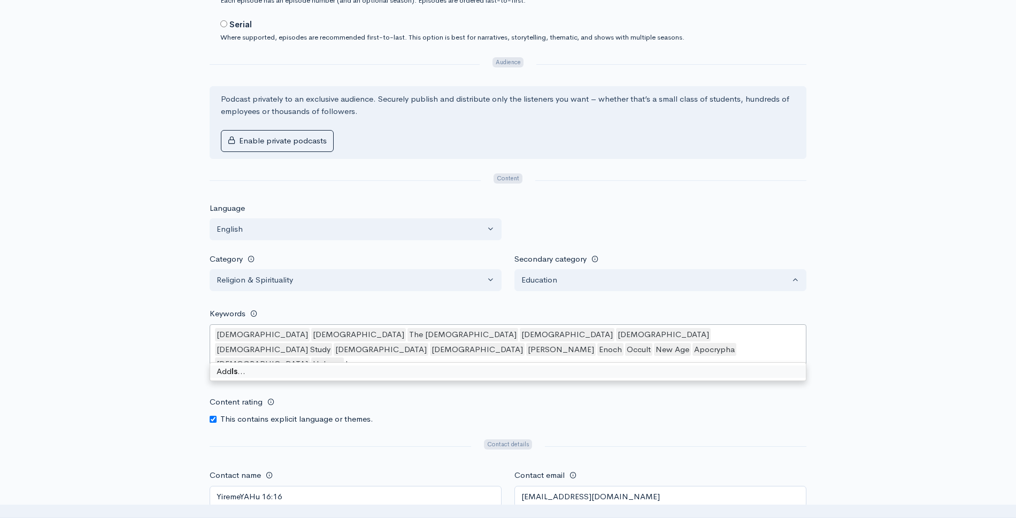
type keywords-picker-selectized "Israel"
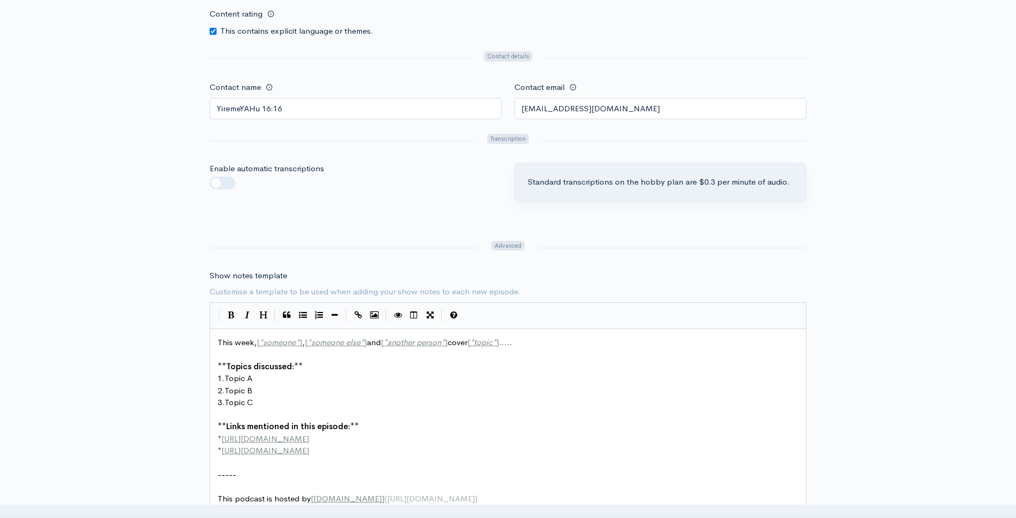
scroll to position [1372, 0]
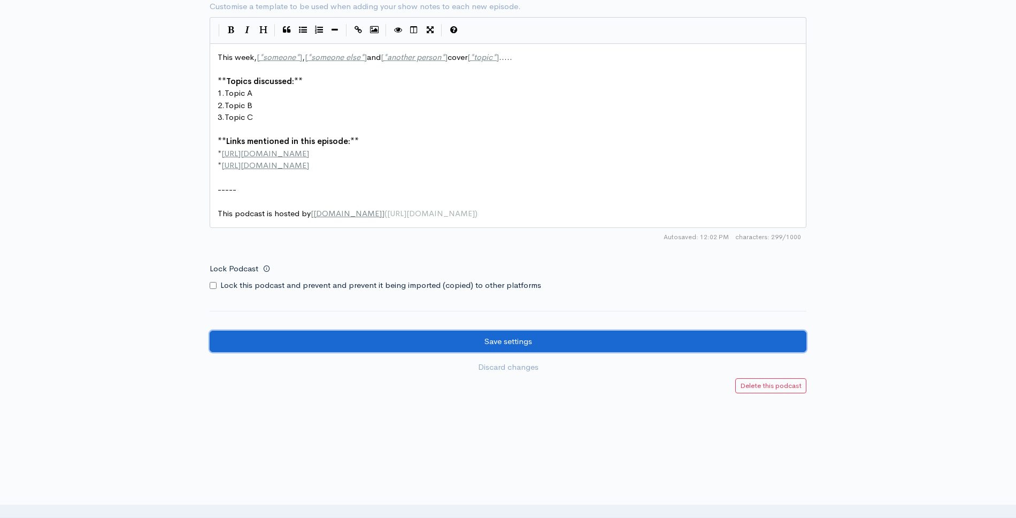
click at [687, 331] on input "Save settings" at bounding box center [508, 342] width 597 height 22
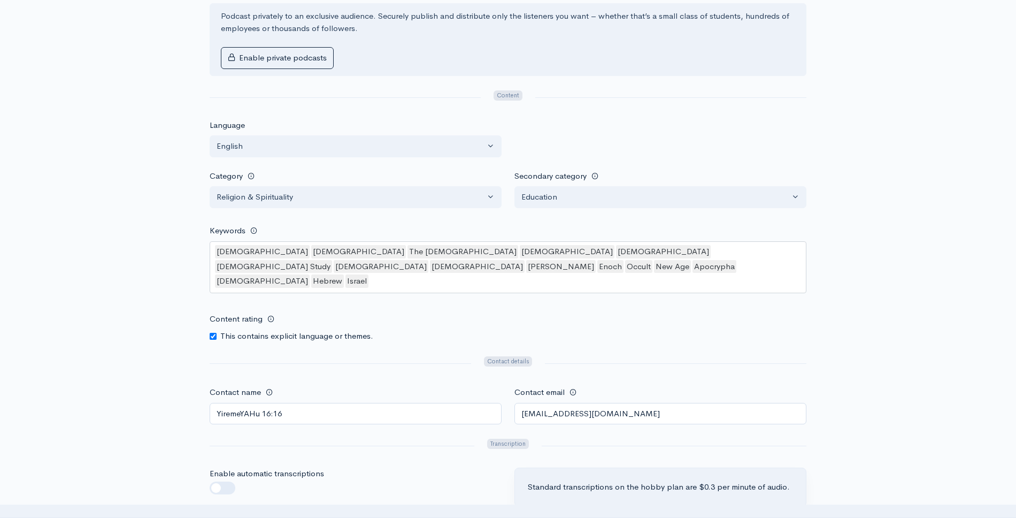
scroll to position [699, 0]
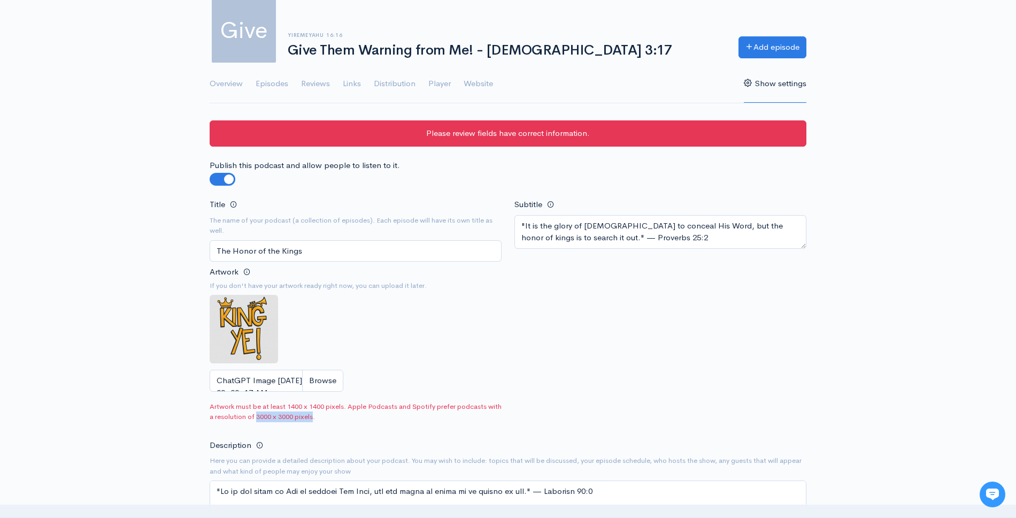
drag, startPoint x: 271, startPoint y: 417, endPoint x: 328, endPoint y: 417, distance: 57.2
click at [328, 417] on span "Artwork must be at least 1400 x 1400 pixels. Apple Podcasts and Spotify prefer …" at bounding box center [356, 411] width 292 height 21
copy span "3000 x 3000 pixels"
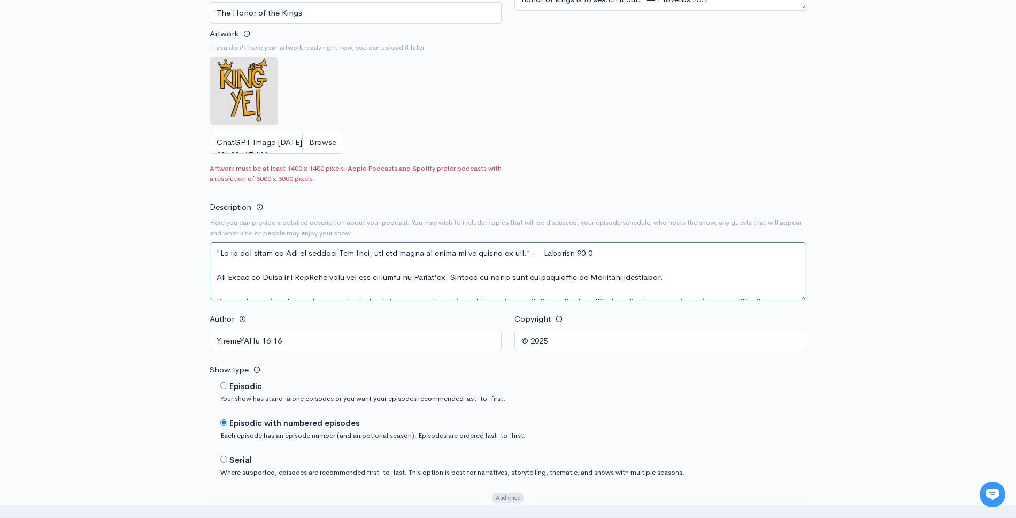
drag, startPoint x: 568, startPoint y: 289, endPoint x: 273, endPoint y: 183, distance: 313.5
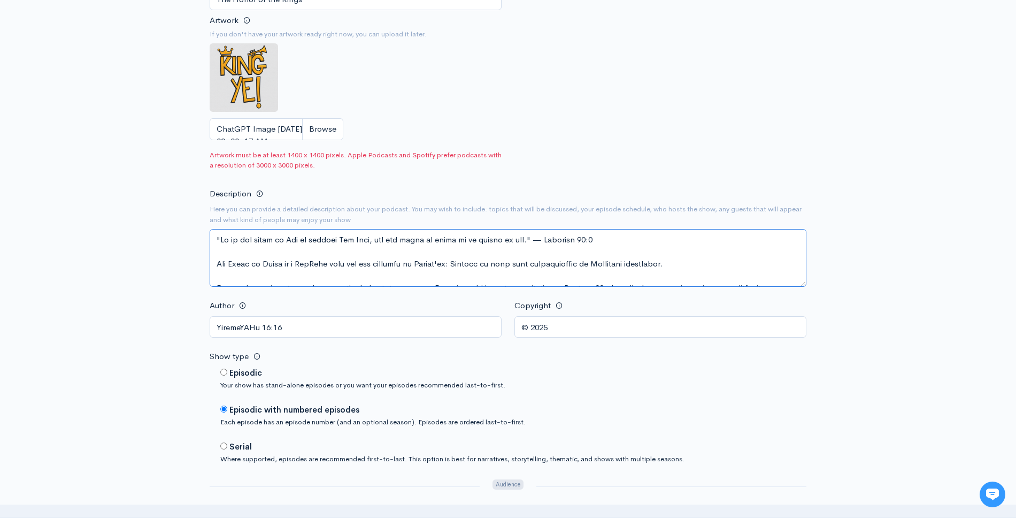
scroll to position [326, 0]
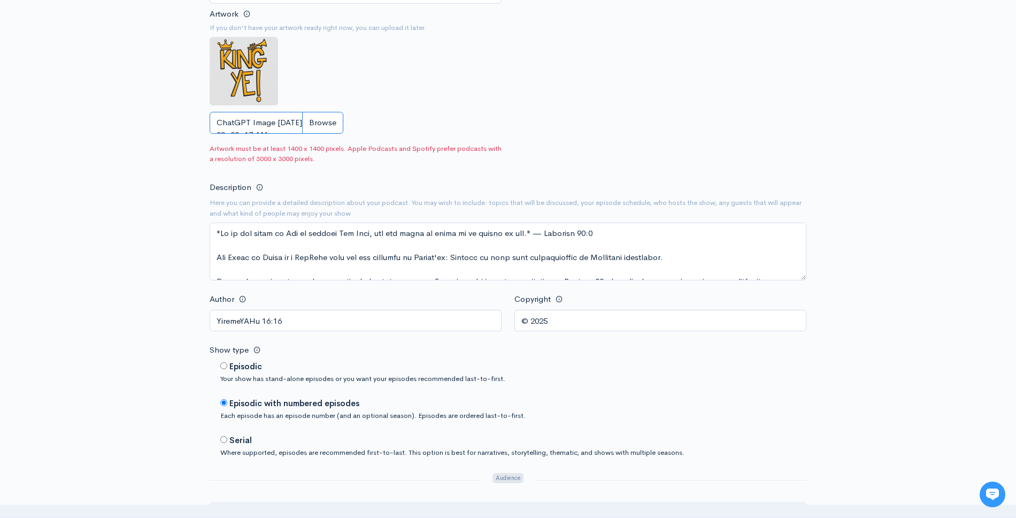
click at [337, 120] on input "ChatGPT Image [DATE], 09_00_17 AM.png" at bounding box center [277, 123] width 134 height 22
type input "C:\fakepath\Show Logo.png"
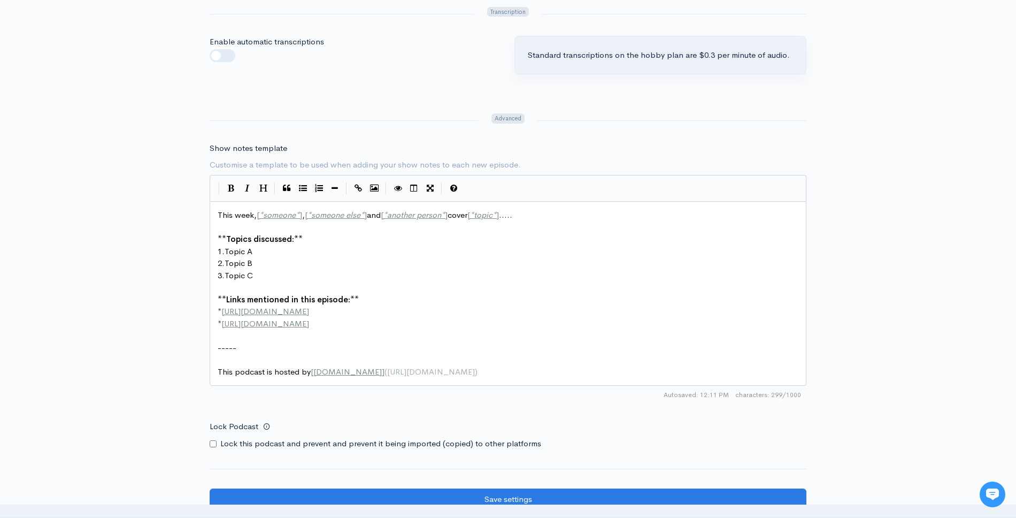
scroll to position [1439, 0]
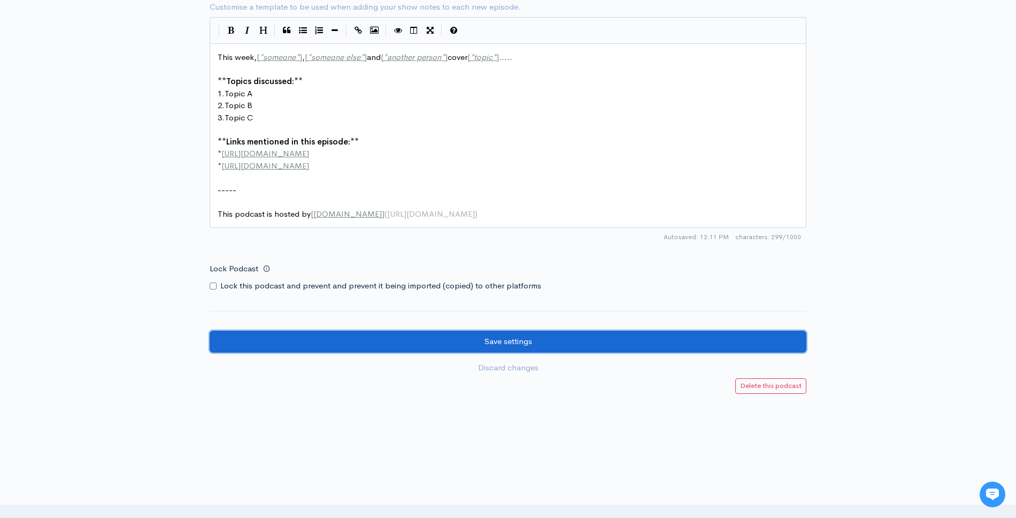
click at [558, 333] on input "Save settings" at bounding box center [508, 342] width 597 height 22
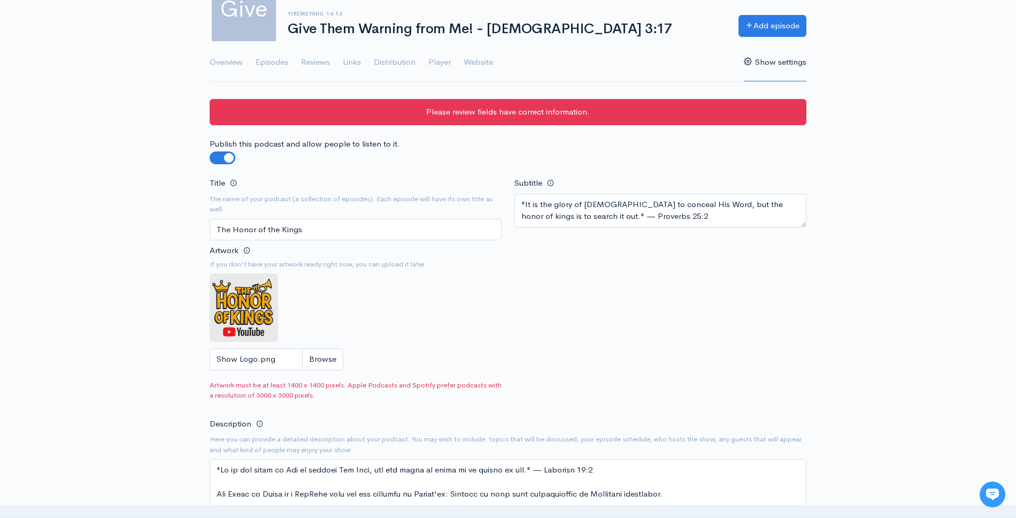
scroll to position [89, 0]
click at [272, 294] on img at bounding box center [244, 308] width 68 height 68
click at [265, 283] on img at bounding box center [244, 308] width 68 height 68
click at [251, 319] on img at bounding box center [244, 308] width 68 height 68
click at [315, 360] on input "Show Logo.png" at bounding box center [277, 360] width 134 height 22
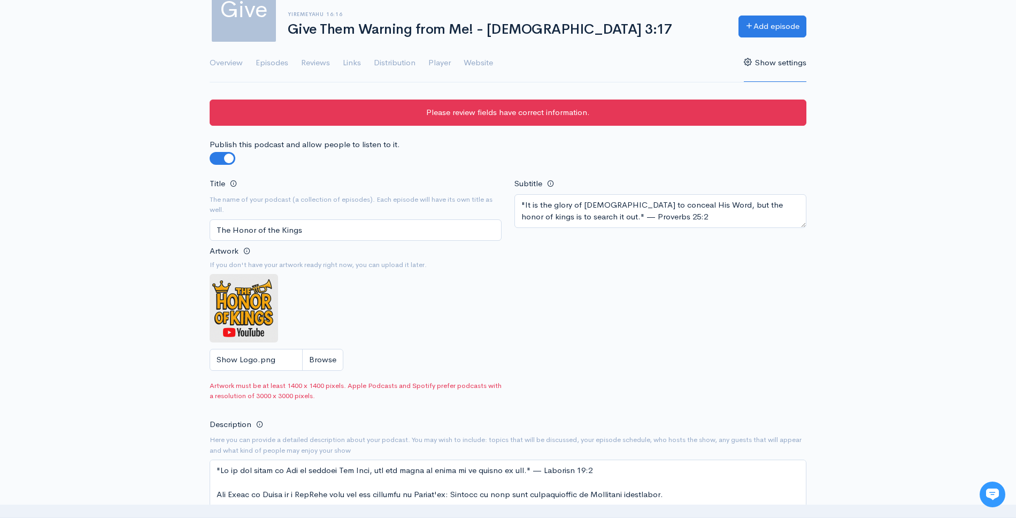
click at [700, 342] on div "Title The name of your podcast (a collection of episodes). Each episode will ha…" at bounding box center [508, 291] width 610 height 229
click at [260, 289] on img at bounding box center [244, 308] width 68 height 68
click at [236, 281] on img at bounding box center [244, 308] width 68 height 68
click at [237, 354] on input "Show Logo.png" at bounding box center [277, 360] width 134 height 22
type input "C:\fakepath\AQPamHMDJLsvLLhgCjAMruVglS-DYFEwqdxt4oPrD29gRBQZLSHoD4iCUGyEUVDoc8b…"
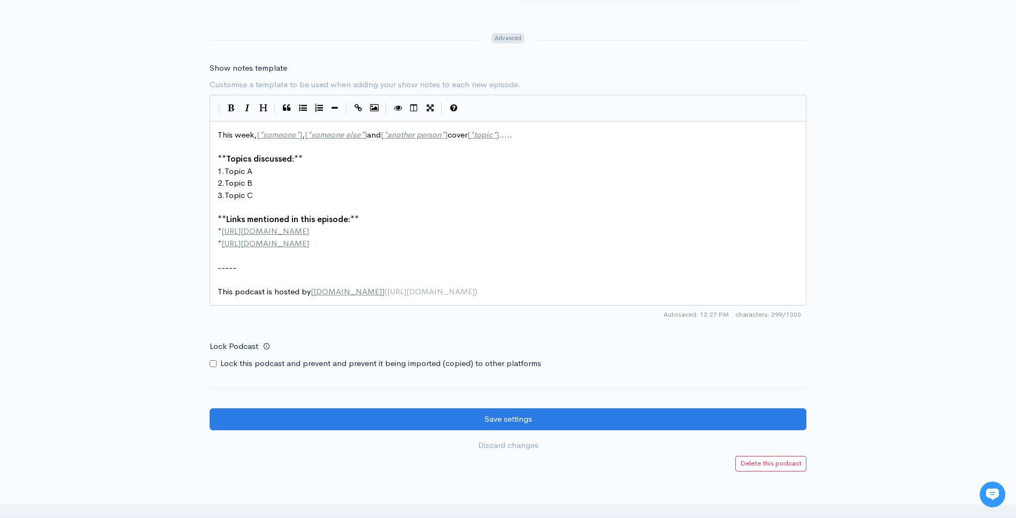
scroll to position [1439, 0]
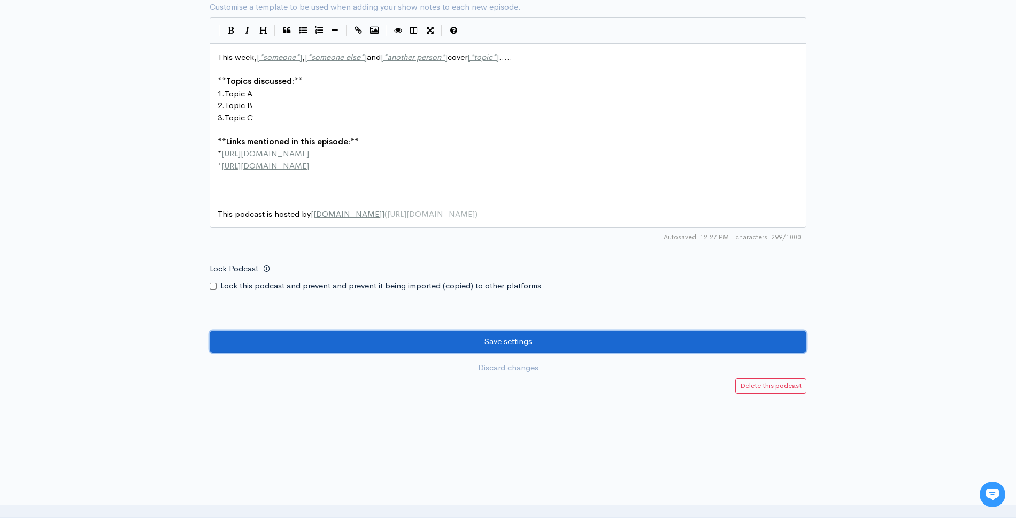
click at [512, 333] on input "Save settings" at bounding box center [508, 342] width 597 height 22
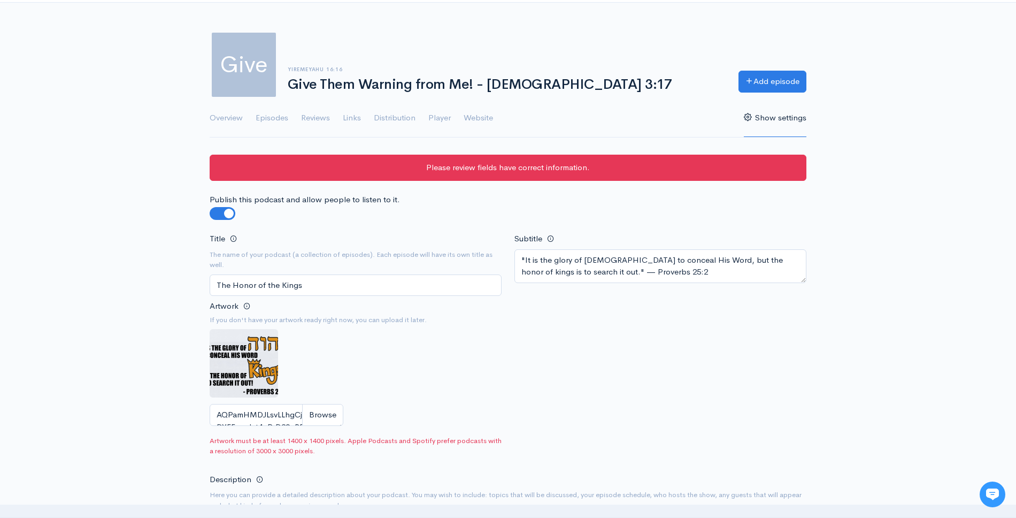
click at [227, 354] on img at bounding box center [244, 363] width 68 height 68
click at [231, 354] on img at bounding box center [244, 363] width 68 height 68
click at [261, 348] on img at bounding box center [244, 363] width 68 height 68
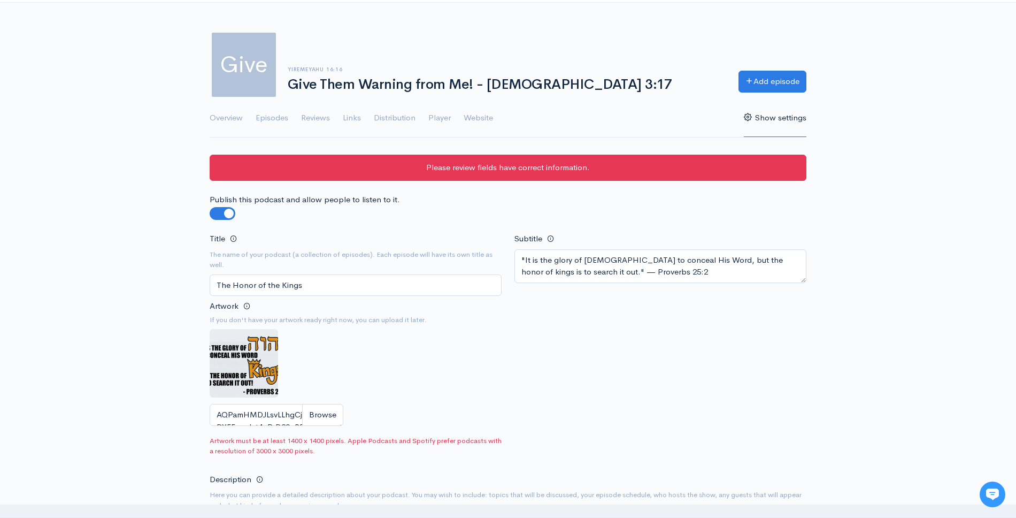
click at [271, 338] on img at bounding box center [244, 363] width 68 height 68
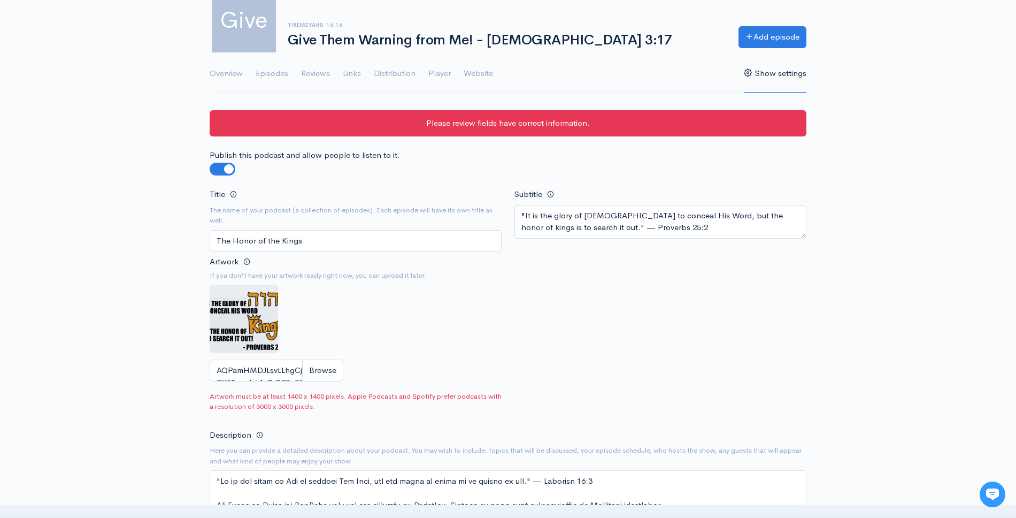
scroll to position [82, 0]
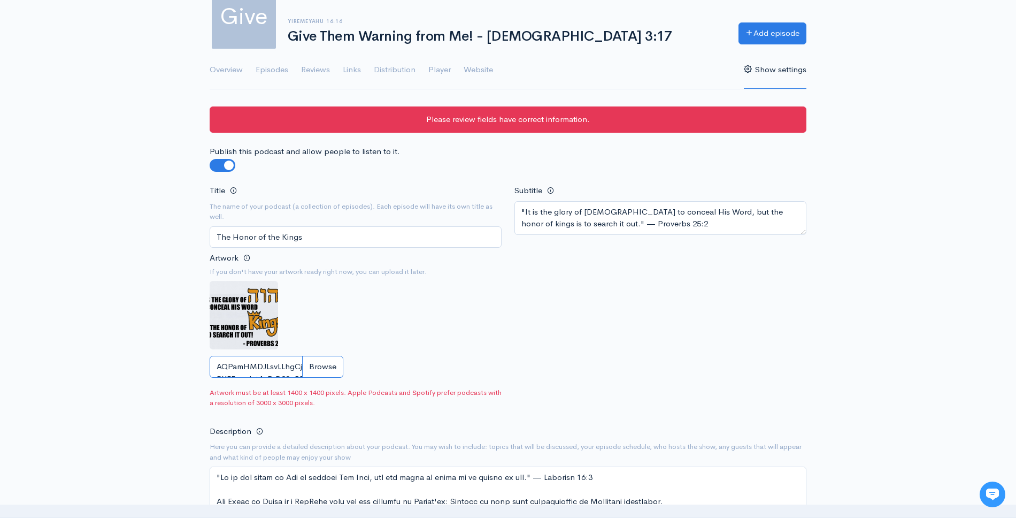
click at [297, 369] on input "AQPamHMDJLsvLLhgCjAMruVglS-DYFEwqdxt4oPrD29gRBQZLSHoD4iCUGyEUVDoc8b6761zR7g8dU-…" at bounding box center [277, 367] width 134 height 22
type input "C:\fakepath\1280x720 (5).png"
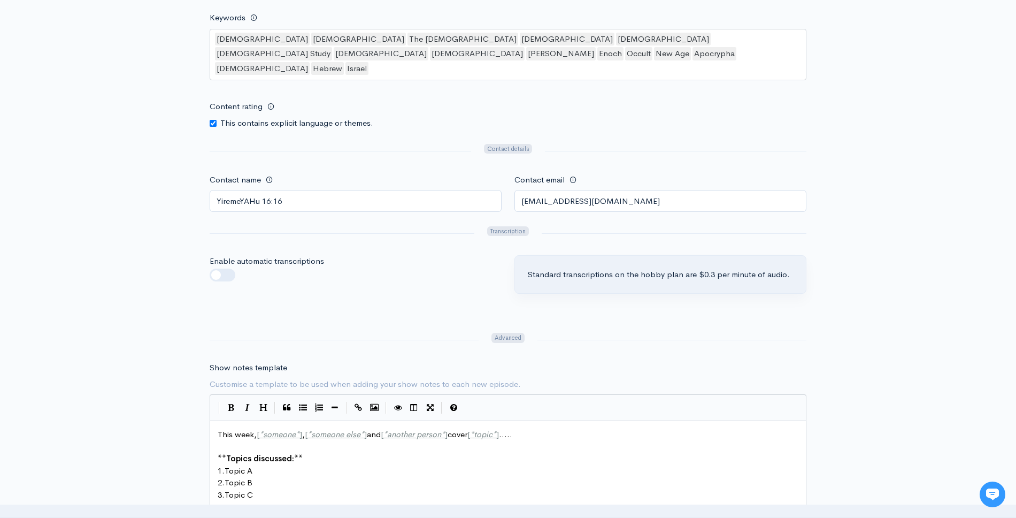
scroll to position [1290, 0]
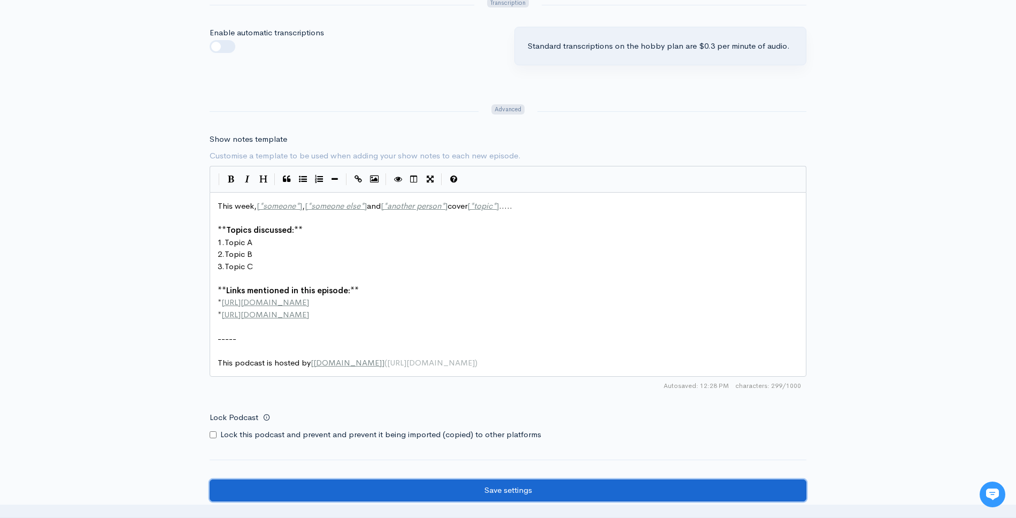
click at [490, 479] on input "Save settings" at bounding box center [508, 490] width 597 height 22
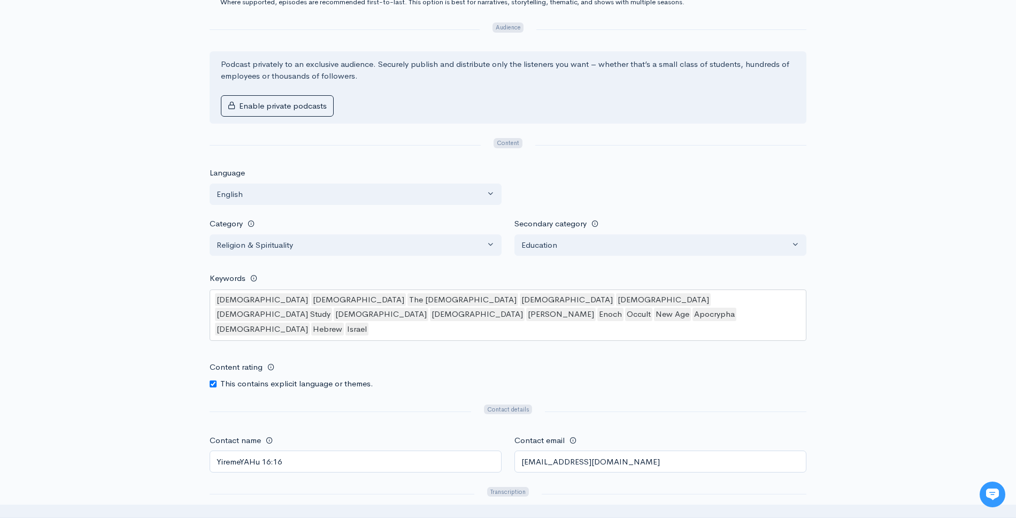
scroll to position [796, 0]
